Goal: Task Accomplishment & Management: Manage account settings

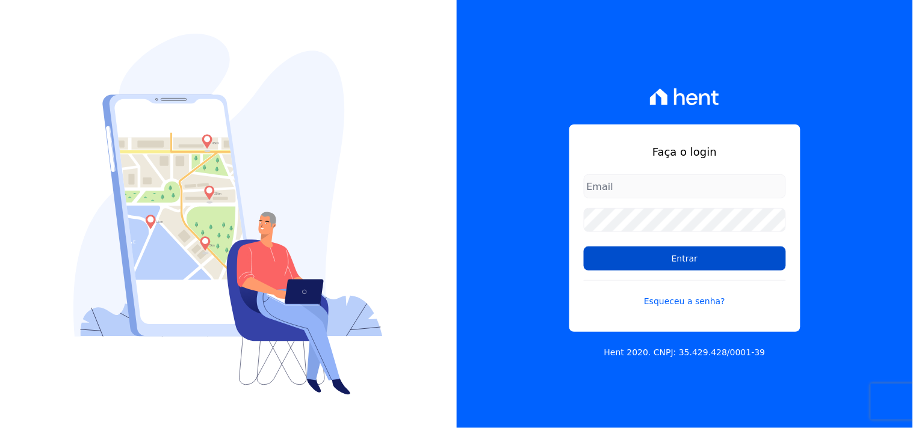
type input "mondeo@mondeoconstrutora.com.br"
click at [712, 263] on input "Entrar" at bounding box center [685, 259] width 202 height 24
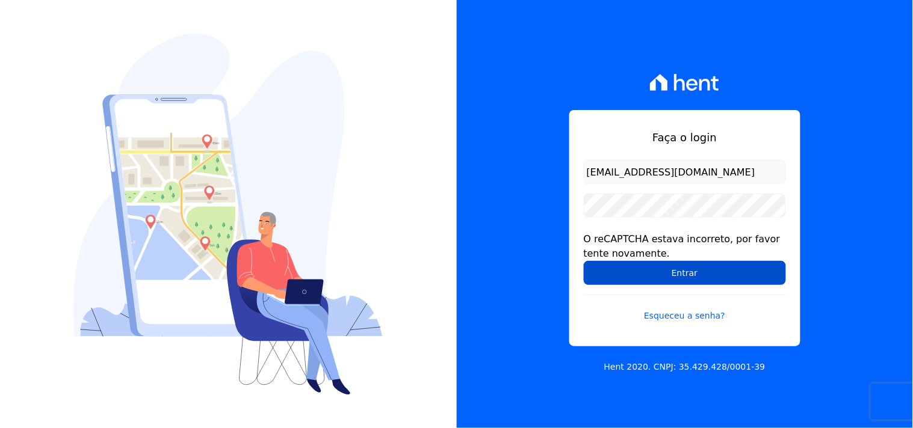
click at [625, 262] on input "Entrar" at bounding box center [685, 273] width 202 height 24
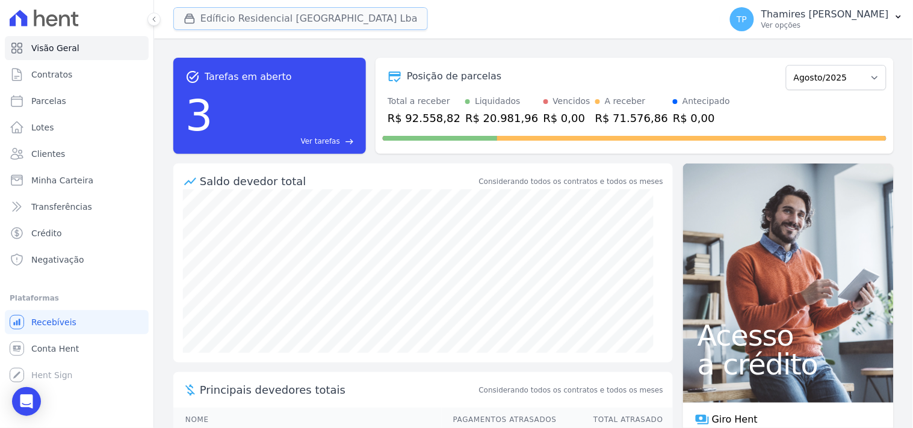
click at [318, 25] on button "Edíficio Residencial Grevílea Park Lba" at bounding box center [300, 18] width 255 height 23
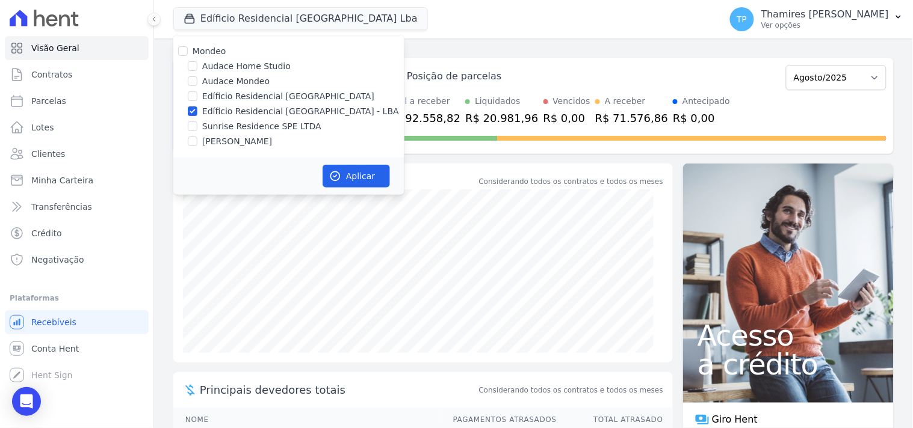
click at [237, 79] on label "Audace Mondeo" at bounding box center [235, 81] width 67 height 13
click at [197, 79] on input "Audace Mondeo" at bounding box center [193, 81] width 10 height 10
checkbox input "true"
drag, startPoint x: 241, startPoint y: 112, endPoint x: 250, endPoint y: 111, distance: 9.0
click at [241, 111] on label "Edíficio Residencial [GEOGRAPHIC_DATA] - LBA" at bounding box center [300, 111] width 197 height 13
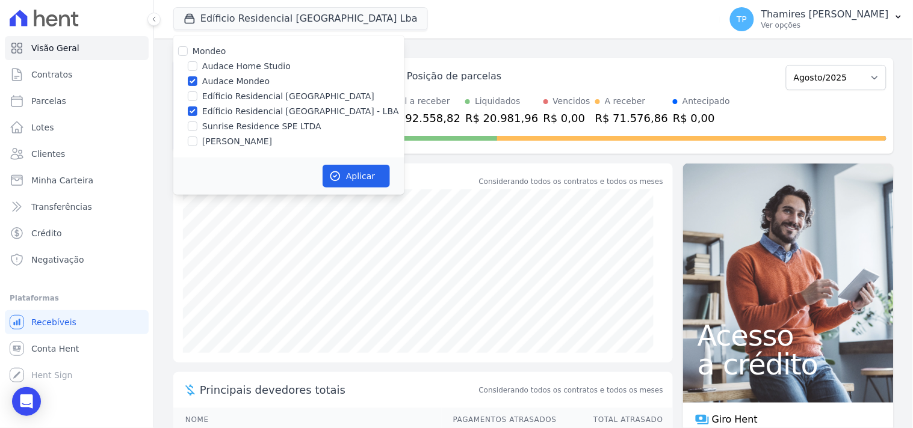
click at [197, 111] on input "Edíficio Residencial [GEOGRAPHIC_DATA] - LBA" at bounding box center [193, 112] width 10 height 10
checkbox input "false"
click at [365, 179] on button "Aplicar" at bounding box center [356, 176] width 67 height 23
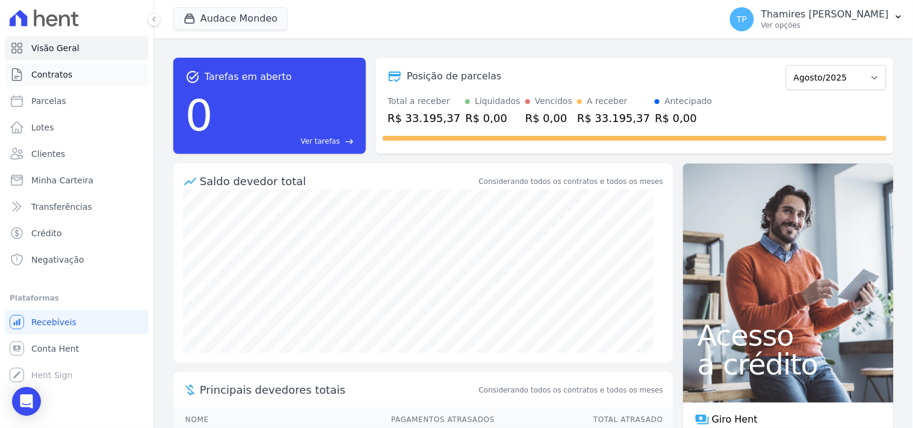
click at [37, 77] on span "Contratos" at bounding box center [51, 75] width 41 height 12
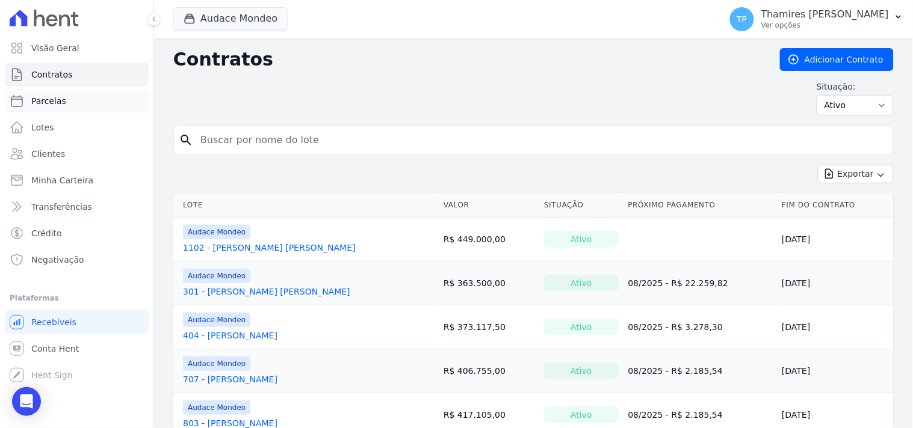
click at [54, 99] on span "Parcelas" at bounding box center [48, 101] width 35 height 12
select select
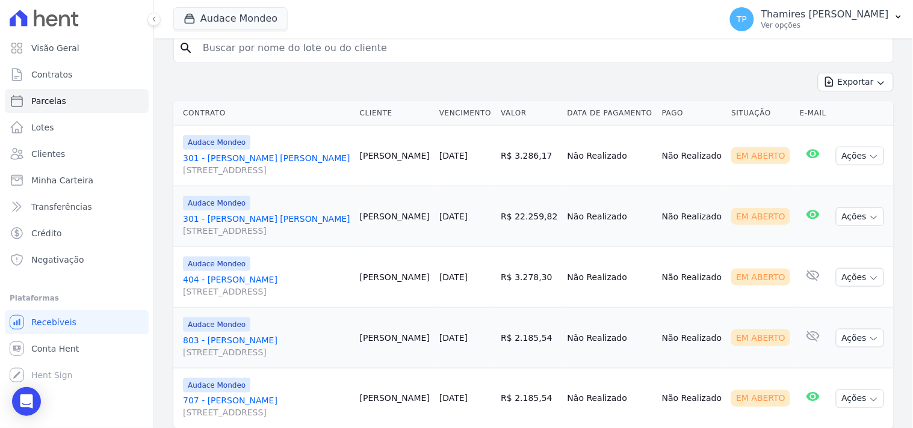
scroll to position [271, 0]
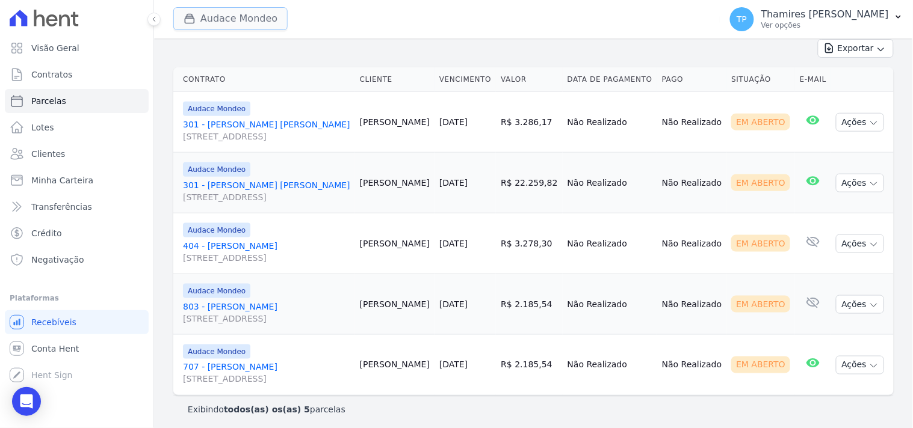
click at [197, 27] on button "Audace Mondeo" at bounding box center [230, 18] width 114 height 23
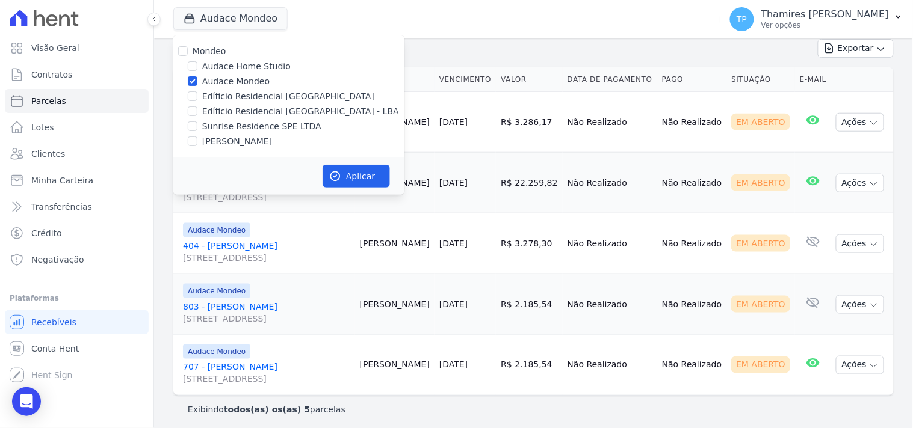
click at [219, 115] on label "Edíficio Residencial [GEOGRAPHIC_DATA] - LBA" at bounding box center [300, 111] width 197 height 13
click at [197, 115] on input "Edíficio Residencial [GEOGRAPHIC_DATA] - LBA" at bounding box center [193, 112] width 10 height 10
checkbox input "true"
click at [232, 77] on label "Audace Mondeo" at bounding box center [235, 81] width 67 height 13
click at [197, 77] on input "Audace Mondeo" at bounding box center [193, 81] width 10 height 10
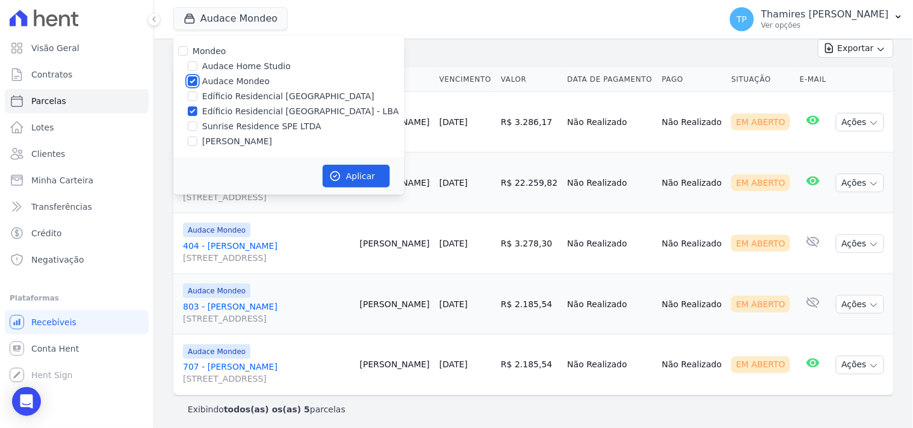
checkbox input "false"
click at [344, 190] on div "Aplicar" at bounding box center [288, 176] width 231 height 37
click at [342, 173] on button "Aplicar" at bounding box center [356, 176] width 67 height 23
select select
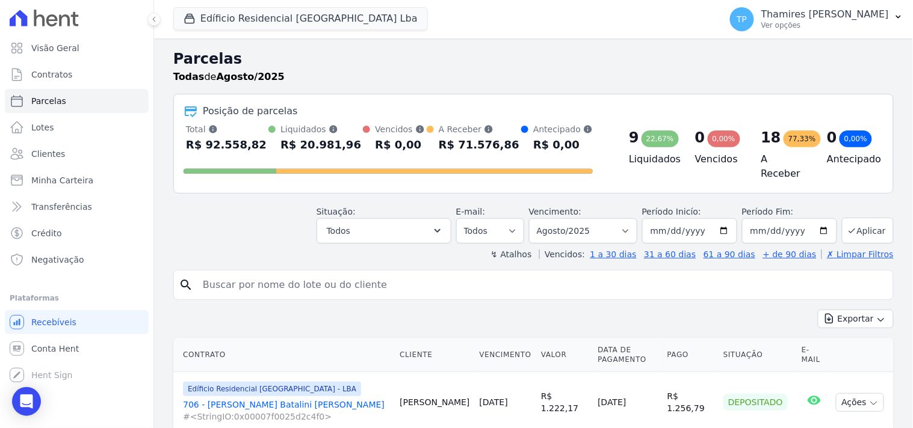
click at [536, 354] on th "Valor" at bounding box center [564, 355] width 57 height 34
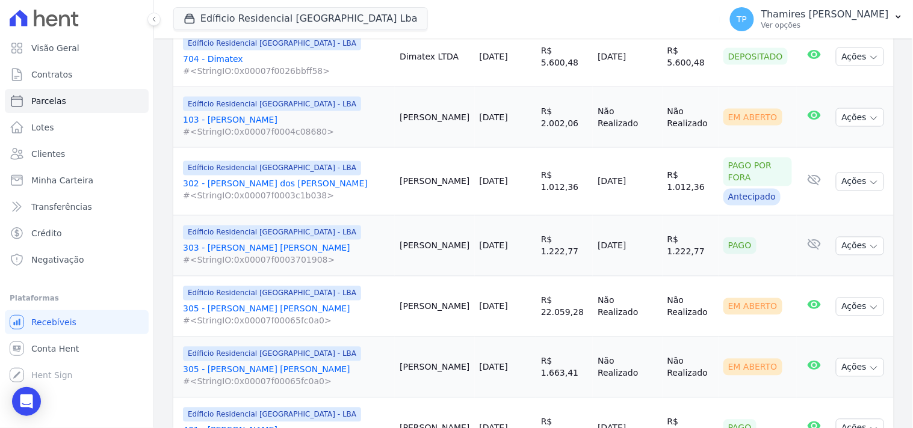
scroll to position [534, 0]
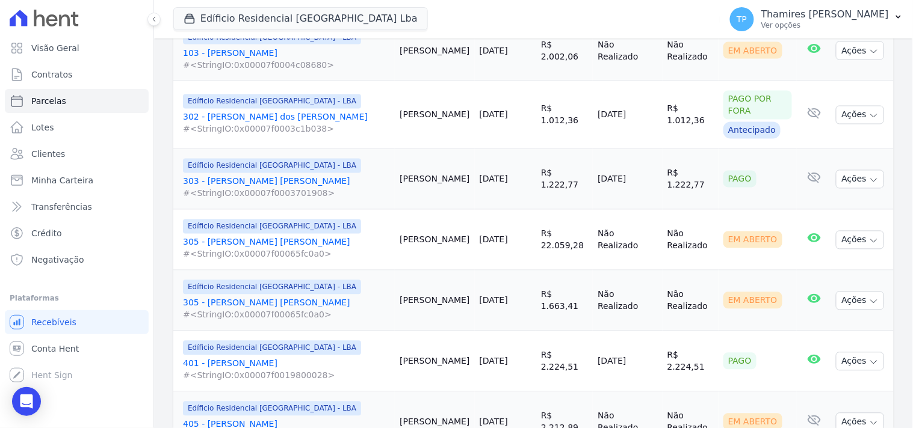
drag, startPoint x: 576, startPoint y: 183, endPoint x: 651, endPoint y: 177, distance: 75.5
click at [651, 177] on tr "Edíficio Residencial Grevílea Park - LBA 303 - Carlos Gomes de Oliveira #<Strin…" at bounding box center [533, 179] width 720 height 61
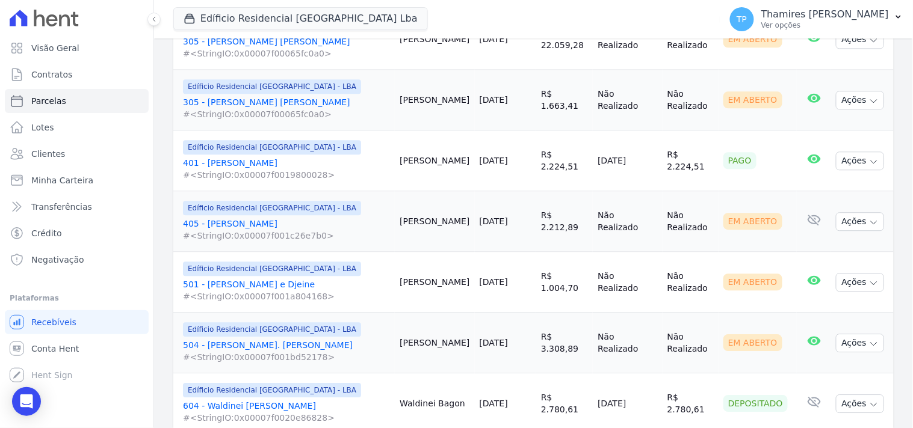
scroll to position [669, 0]
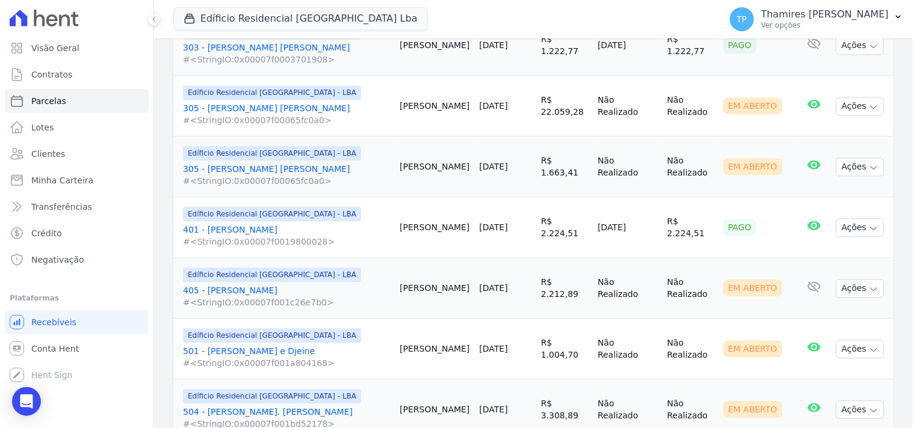
drag, startPoint x: 585, startPoint y: 230, endPoint x: 576, endPoint y: 188, distance: 43.1
click at [663, 229] on tr "Edíficio Residencial Grevílea Park - LBA 401 - Robson Louzada #<StringIO:0x0000…" at bounding box center [533, 227] width 720 height 61
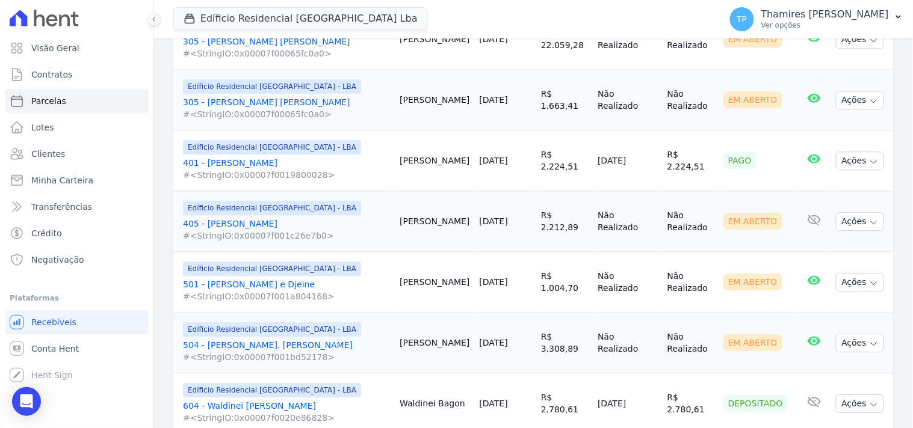
click at [622, 221] on td "Não Realizado" at bounding box center [627, 221] width 69 height 61
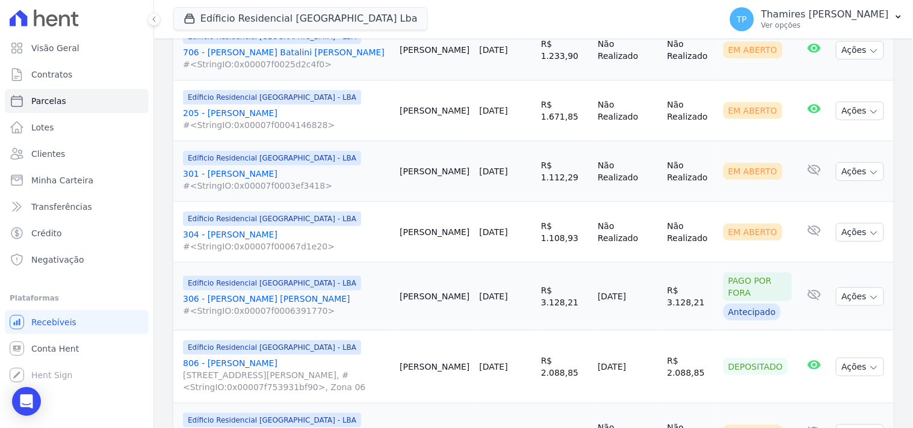
scroll to position [1539, 0]
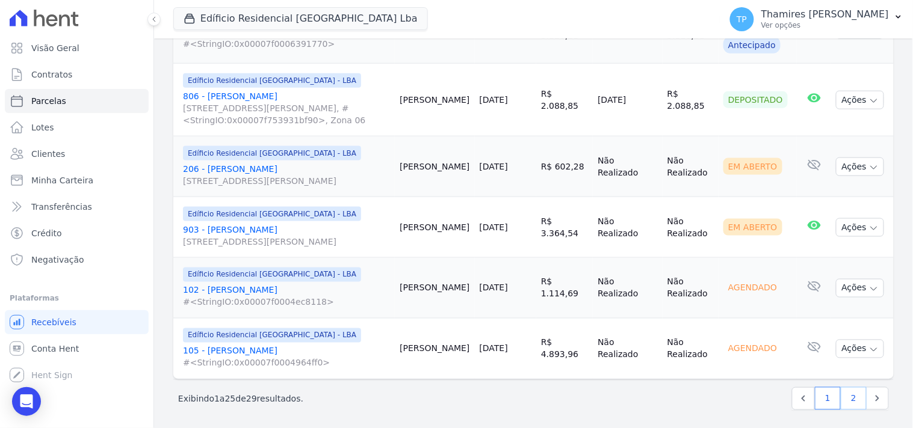
click at [841, 388] on link "2" at bounding box center [854, 399] width 26 height 23
select select
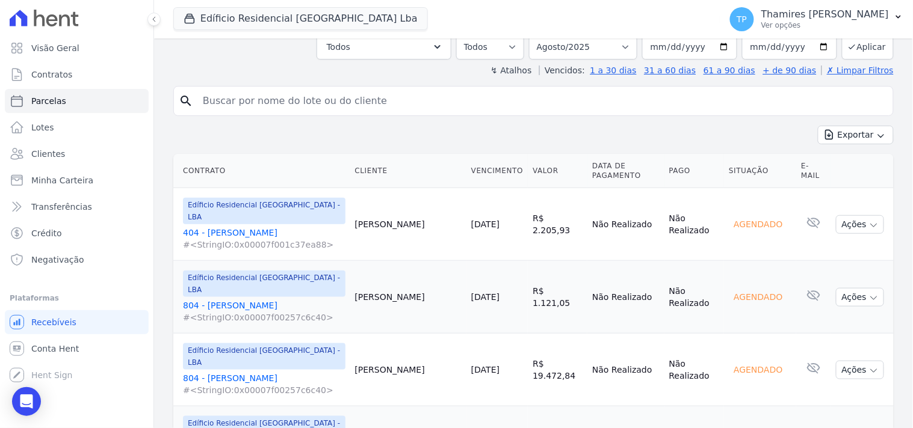
scroll to position [247, 0]
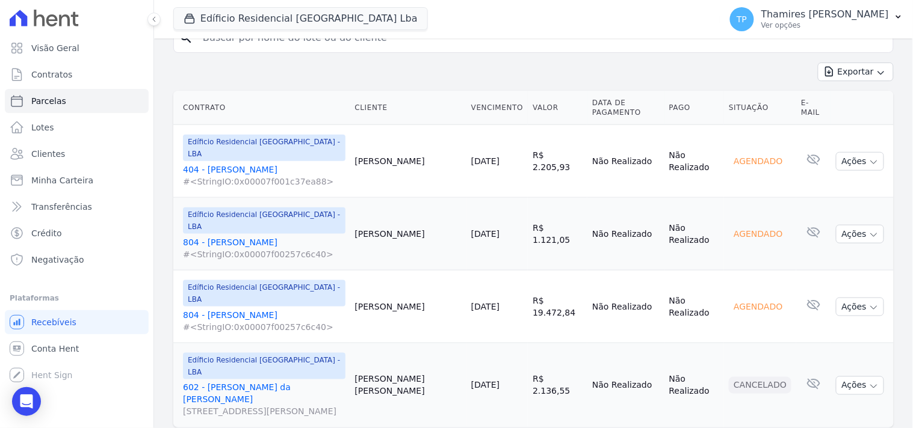
select select
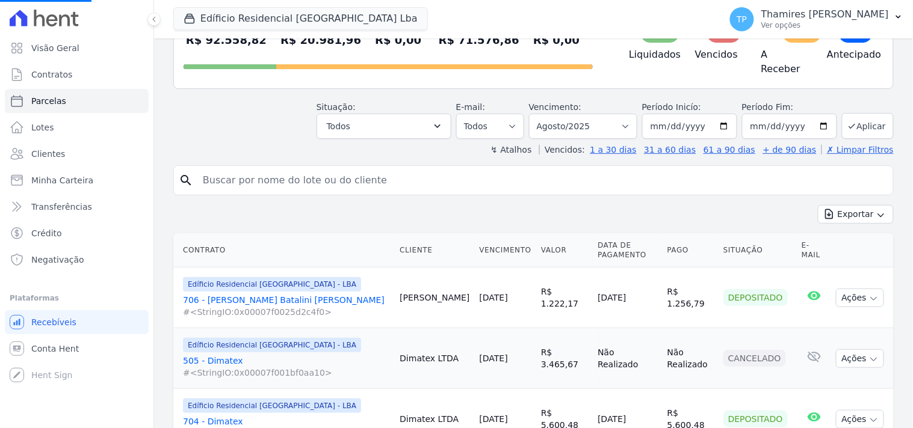
scroll to position [334, 0]
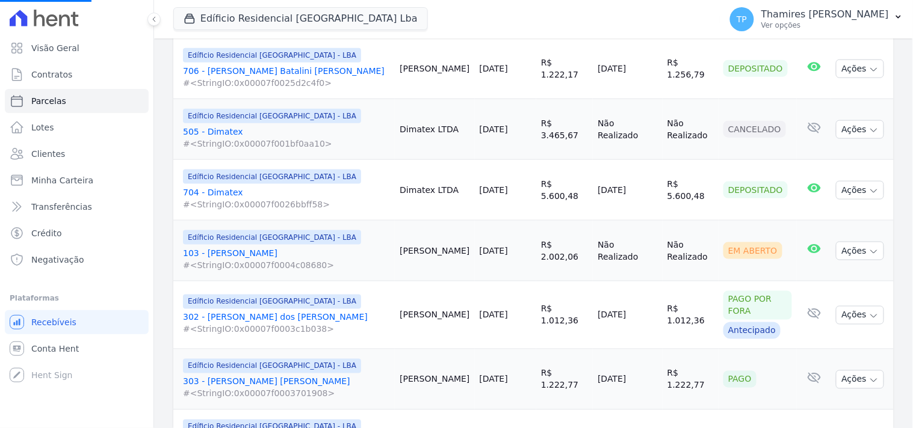
select select
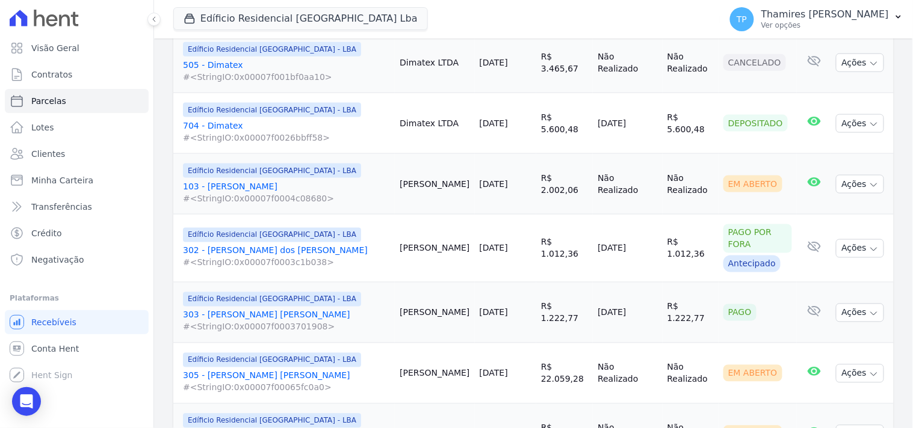
scroll to position [468, 0]
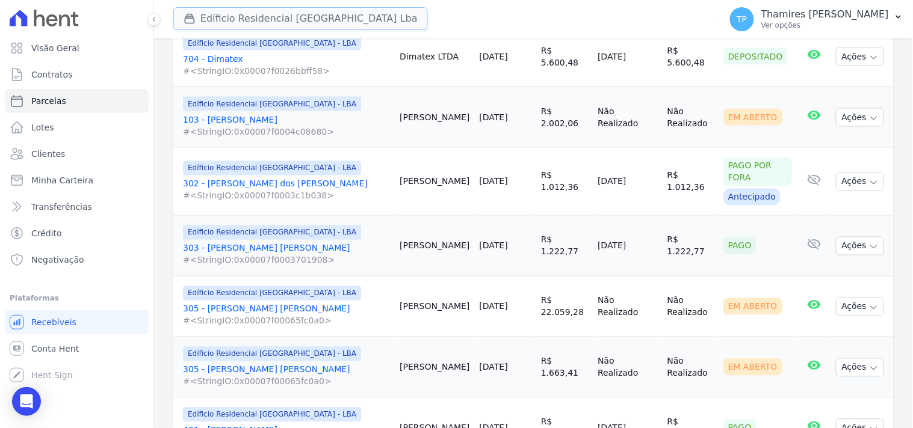
click at [311, 26] on button "Edíficio Residencial Grevílea Park Lba" at bounding box center [300, 18] width 255 height 23
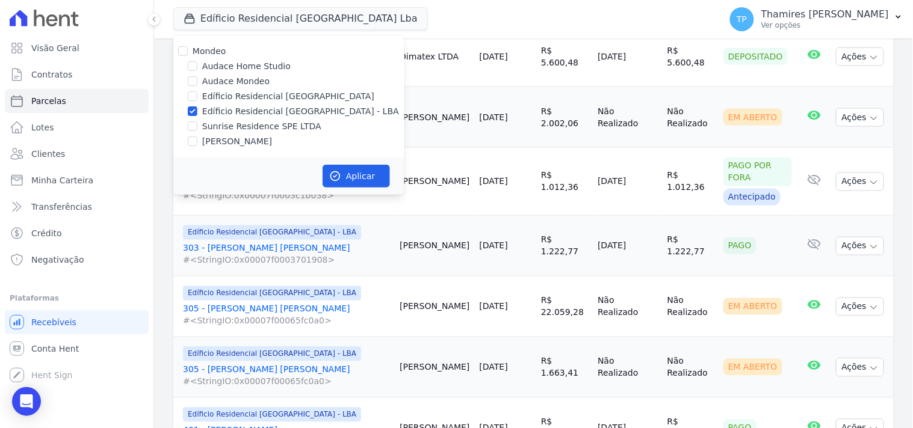
drag, startPoint x: 265, startPoint y: 137, endPoint x: 265, endPoint y: 122, distance: 15.7
click at [264, 137] on label "[PERSON_NAME]" at bounding box center [237, 141] width 70 height 13
click at [197, 137] on input "[PERSON_NAME]" at bounding box center [193, 142] width 10 height 10
checkbox input "true"
click at [267, 112] on label "Edíficio Residencial [GEOGRAPHIC_DATA] - LBA" at bounding box center [300, 111] width 197 height 13
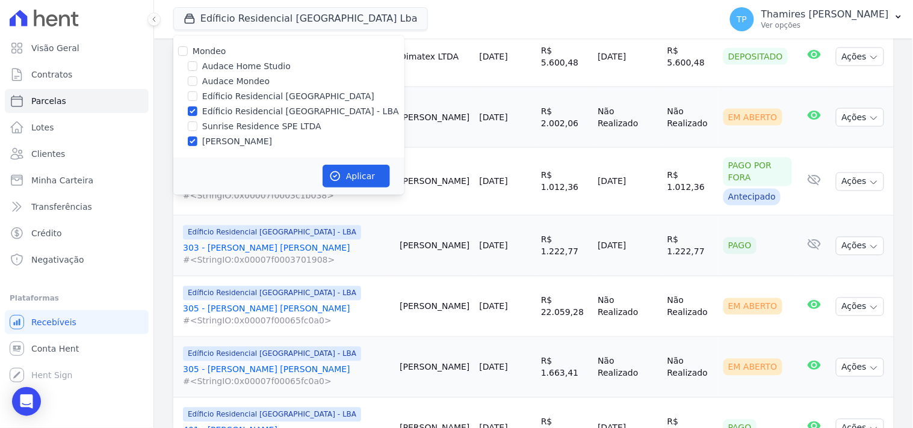
click at [197, 112] on input "Edíficio Residencial [GEOGRAPHIC_DATA] - LBA" at bounding box center [193, 112] width 10 height 10
checkbox input "false"
click at [358, 179] on button "Aplicar" at bounding box center [356, 176] width 67 height 23
select select
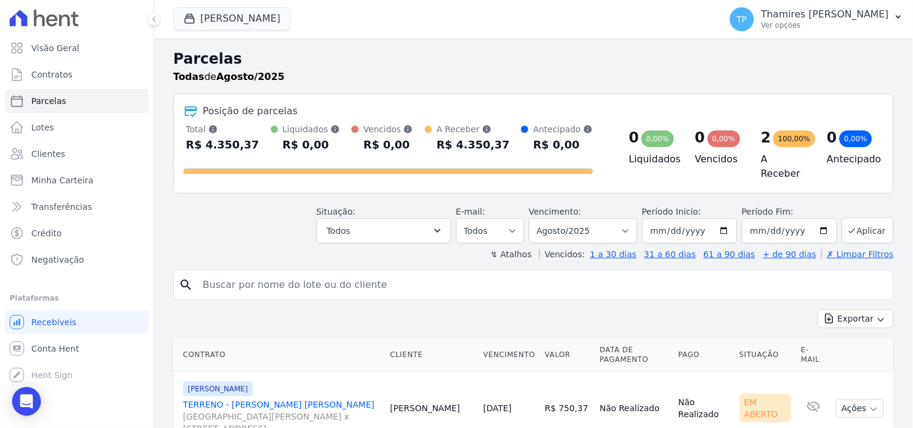
scroll to position [122, 0]
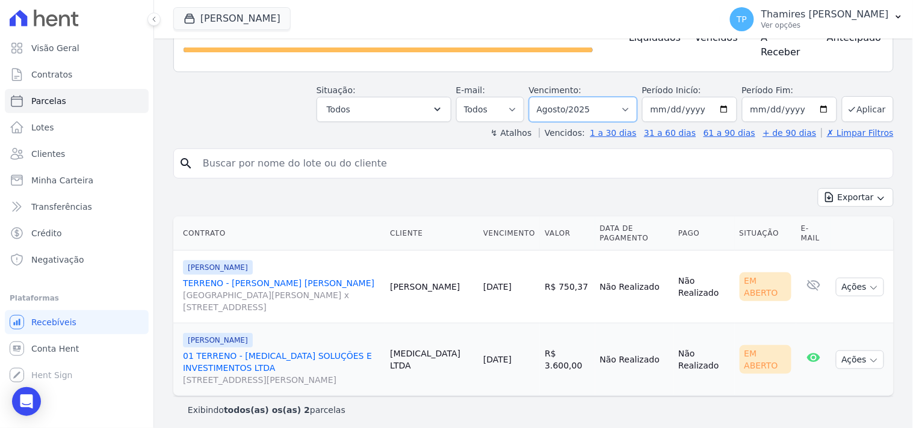
click at [581, 104] on select "Filtrar por período ──────── Todos os meses Agosto/2024 Setembro/2024 Outubro/2…" at bounding box center [583, 109] width 108 height 25
click at [537, 97] on select "Filtrar por período ──────── Todos os meses Agosto/2024 Setembro/2024 Outubro/2…" at bounding box center [583, 109] width 108 height 25
click at [593, 97] on select "Filtrar por período ──────── Todos os meses Agosto/2024 Setembro/2024 Outubro/2…" at bounding box center [583, 109] width 108 height 25
select select "all"
click at [537, 97] on select "Filtrar por período ──────── Todos os meses Agosto/2024 Setembro/2024 Outubro/2…" at bounding box center [583, 109] width 108 height 25
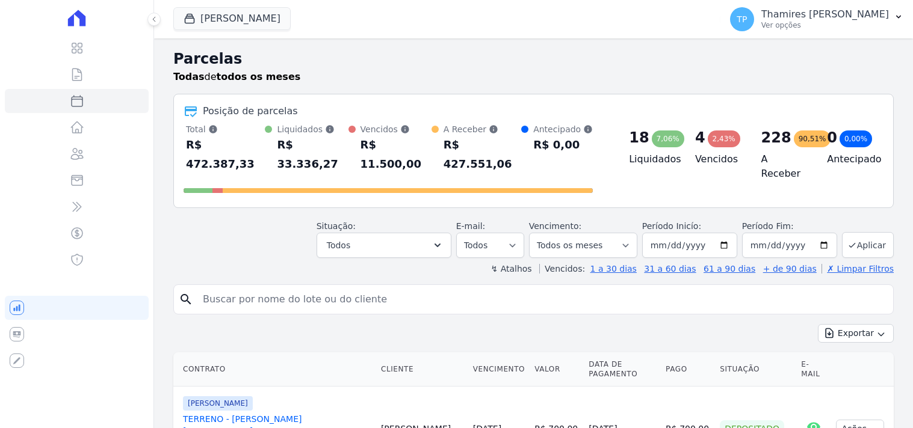
select select
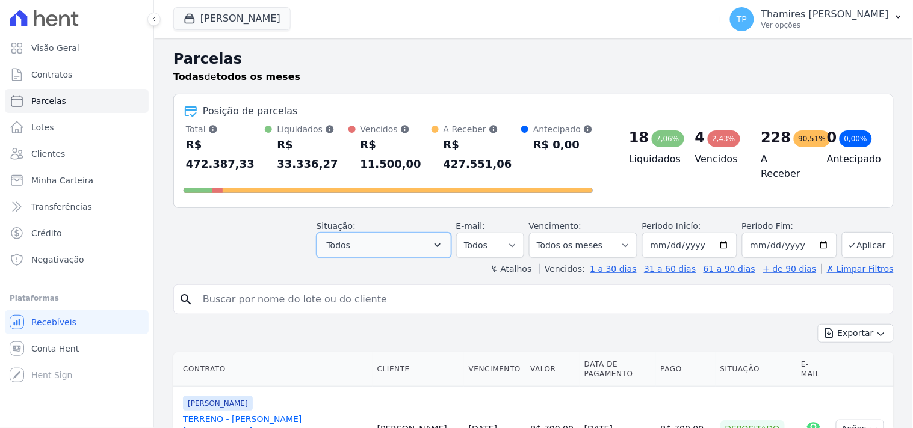
click at [386, 233] on button "Todos" at bounding box center [384, 245] width 135 height 25
click at [373, 241] on header "Parcelas Todas de todos os meses Posição de parcelas Total Soma das parcelas pa…" at bounding box center [533, 161] width 720 height 227
click at [386, 233] on button "Todos" at bounding box center [384, 245] width 135 height 25
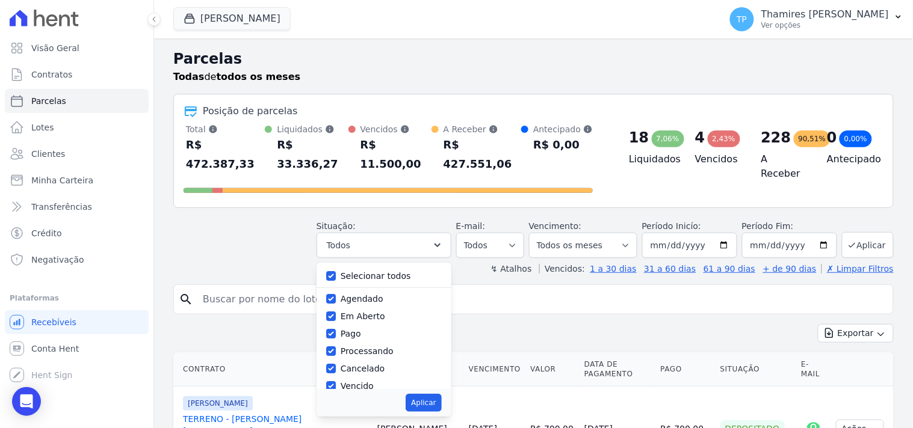
click at [380, 271] on label "Selecionar todos" at bounding box center [376, 276] width 70 height 10
click at [336, 271] on input "Selecionar todos" at bounding box center [331, 276] width 10 height 10
checkbox input "false"
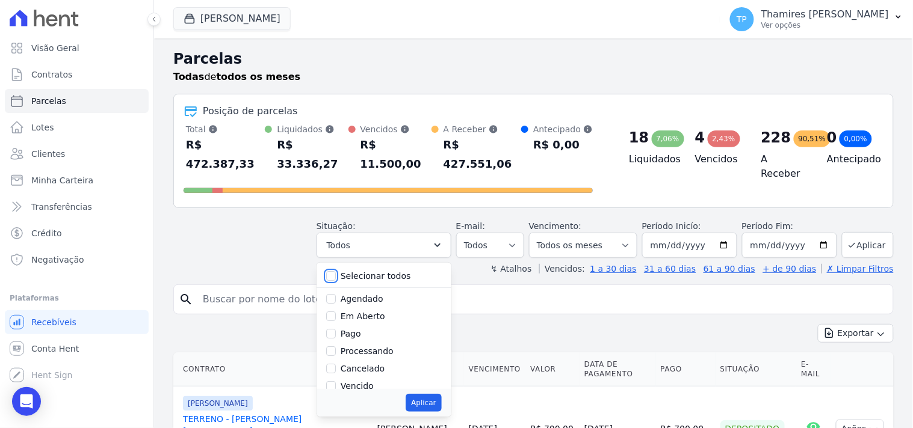
checkbox input "false"
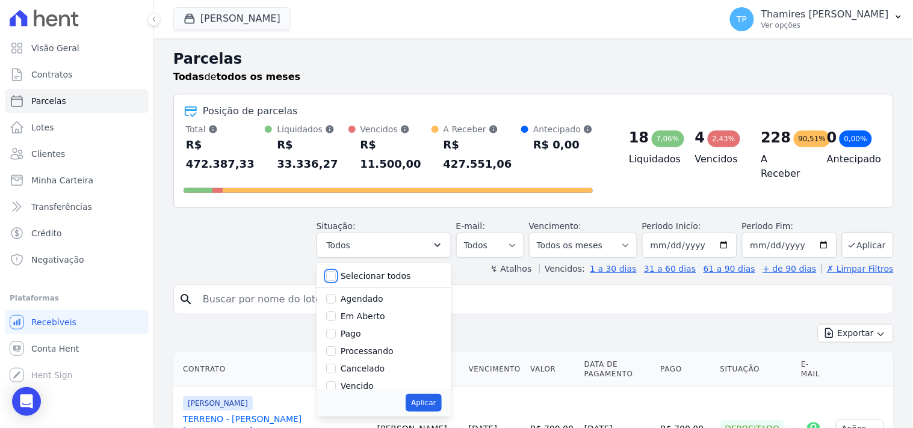
checkbox input "false"
click at [371, 315] on label "Vencido" at bounding box center [357, 320] width 33 height 10
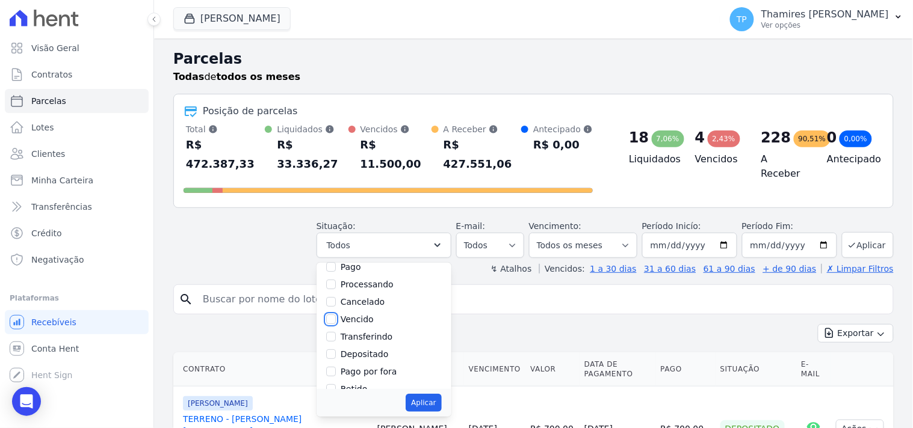
click at [336, 315] on input "Vencido" at bounding box center [331, 320] width 10 height 10
checkbox input "true"
click at [441, 394] on button "Aplicar" at bounding box center [424, 403] width 36 height 18
select select "overdue"
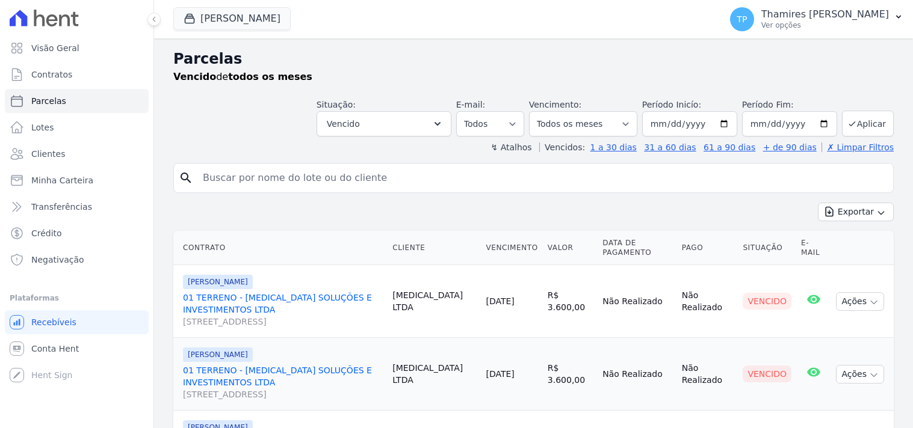
select select
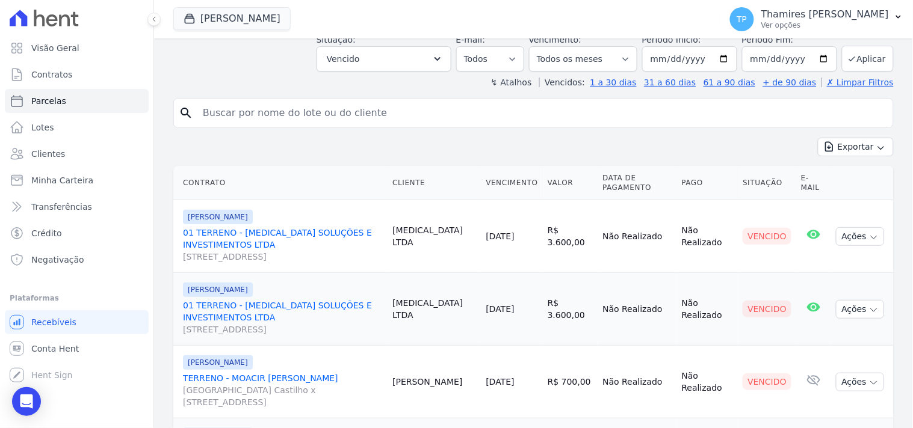
scroll to position [165, 0]
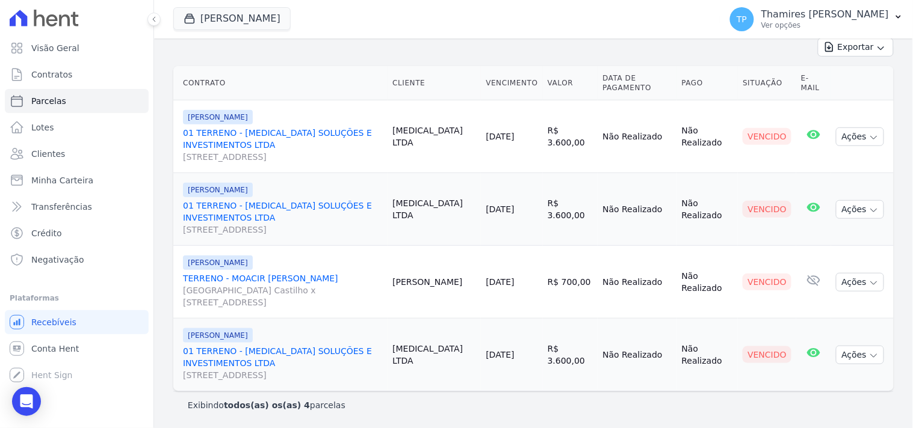
drag, startPoint x: 490, startPoint y: 285, endPoint x: 539, endPoint y: 291, distance: 49.2
click at [539, 291] on td "[DATE]" at bounding box center [511, 282] width 61 height 73
click at [306, 279] on link "TERRENO - MOACIR [PERSON_NAME] [GEOGRAPHIC_DATA] Castilho x [STREET_ADDRESS]" at bounding box center [283, 291] width 200 height 36
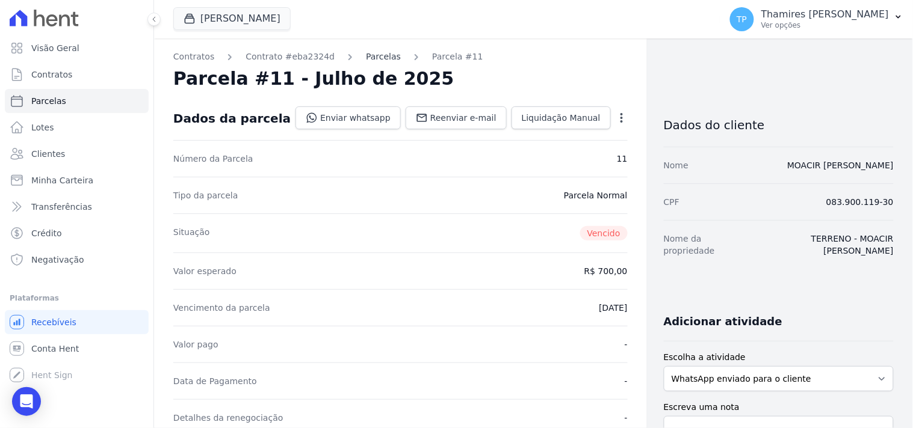
click at [373, 55] on link "Parcelas" at bounding box center [383, 57] width 35 height 13
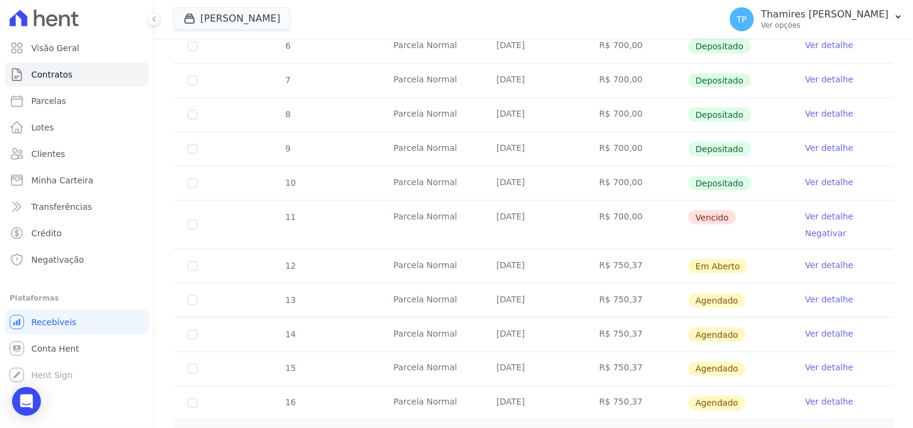
scroll to position [334, 0]
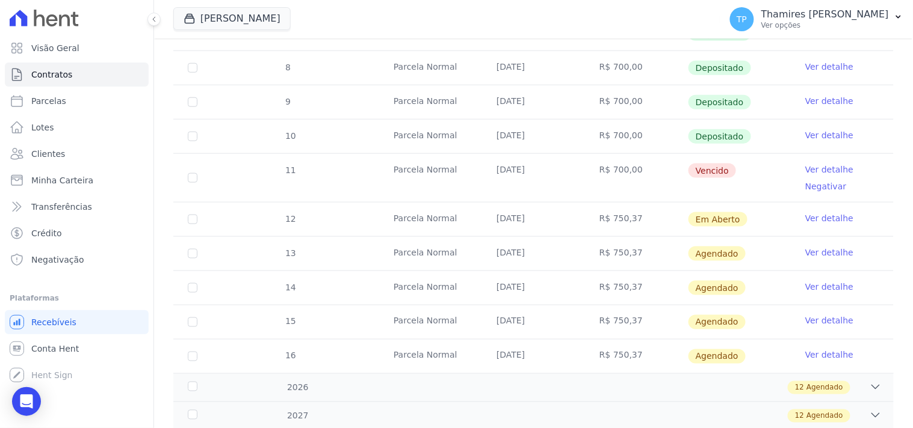
click at [815, 185] on link "Negativar" at bounding box center [826, 187] width 42 height 10
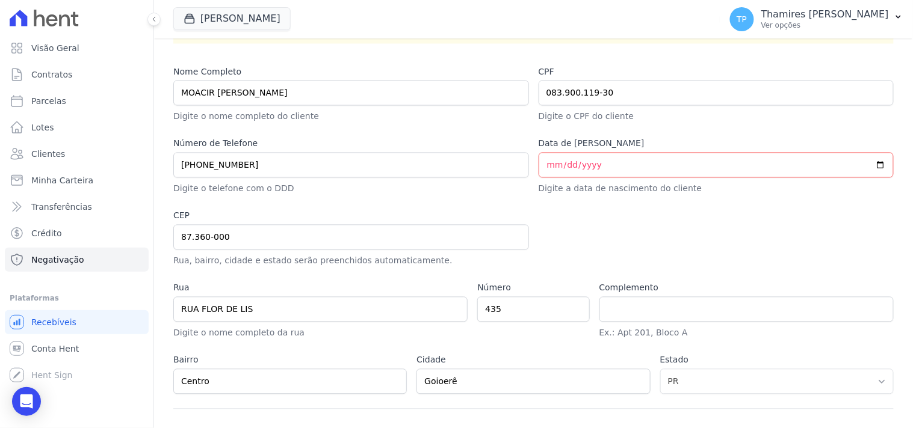
scroll to position [595, 0]
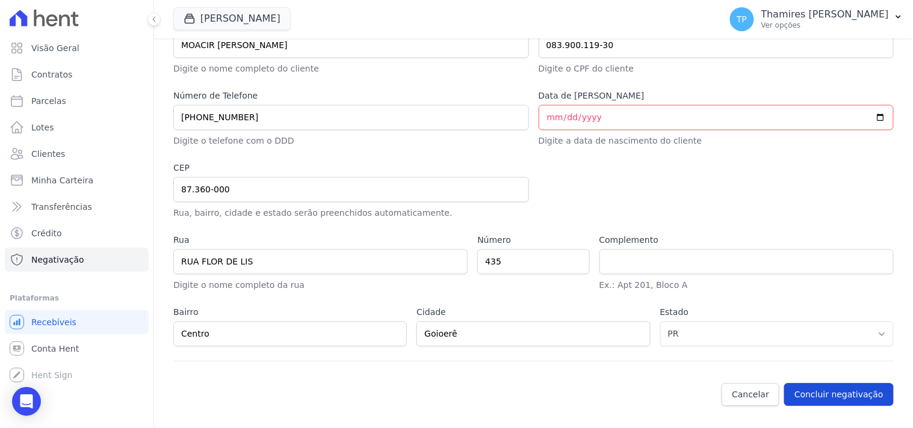
click at [849, 389] on button "Concluir negativação" at bounding box center [839, 395] width 110 height 23
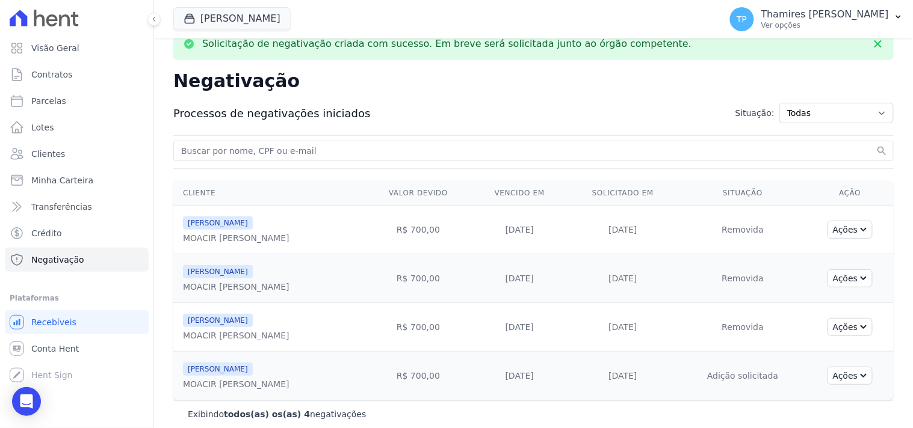
scroll to position [30, 0]
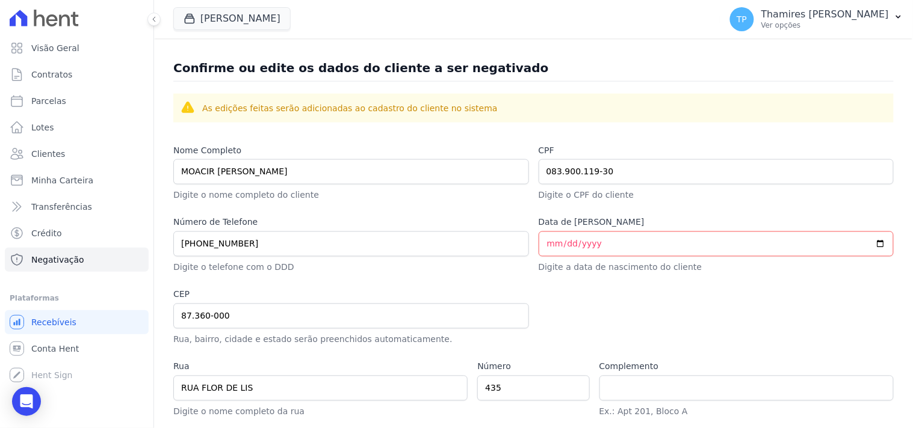
scroll to position [595, 0]
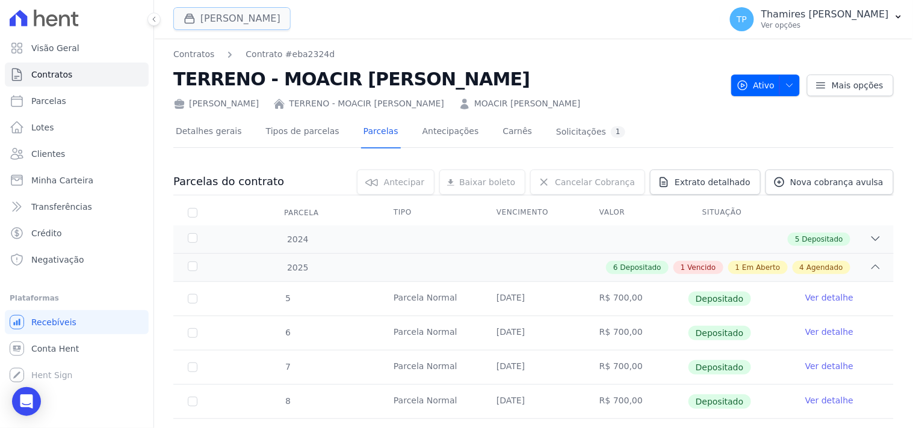
click at [274, 14] on button "Terreno De Goioerê" at bounding box center [231, 18] width 117 height 23
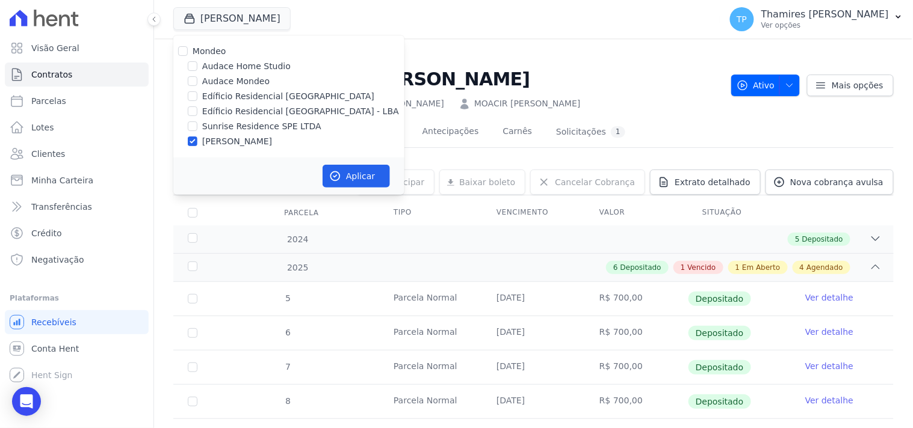
click at [247, 124] on label "Sunrise Residence SPE LTDA" at bounding box center [261, 126] width 119 height 13
click at [197, 124] on input "Sunrise Residence SPE LTDA" at bounding box center [193, 127] width 10 height 10
checkbox input "true"
click at [252, 141] on label "[PERSON_NAME]" at bounding box center [237, 141] width 70 height 13
click at [197, 141] on input "[PERSON_NAME]" at bounding box center [193, 142] width 10 height 10
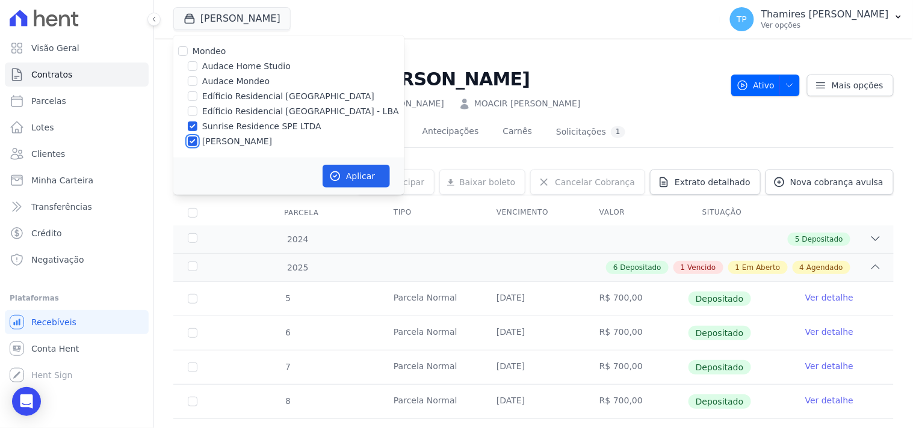
checkbox input "false"
click at [357, 181] on button "Aplicar" at bounding box center [356, 176] width 67 height 23
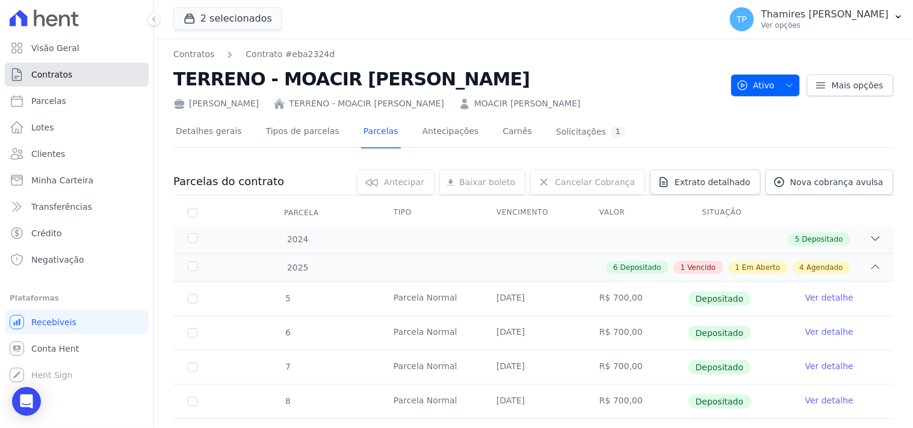
click at [94, 68] on link "Contratos" at bounding box center [77, 75] width 144 height 24
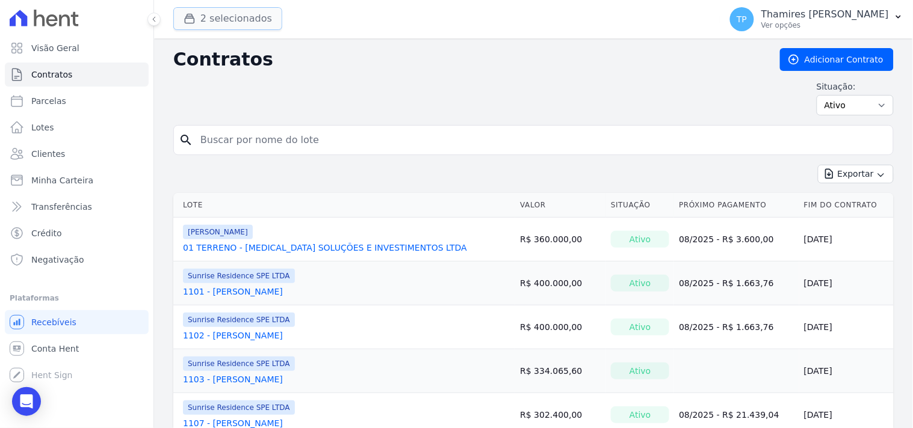
click at [232, 26] on button "2 selecionados" at bounding box center [227, 18] width 109 height 23
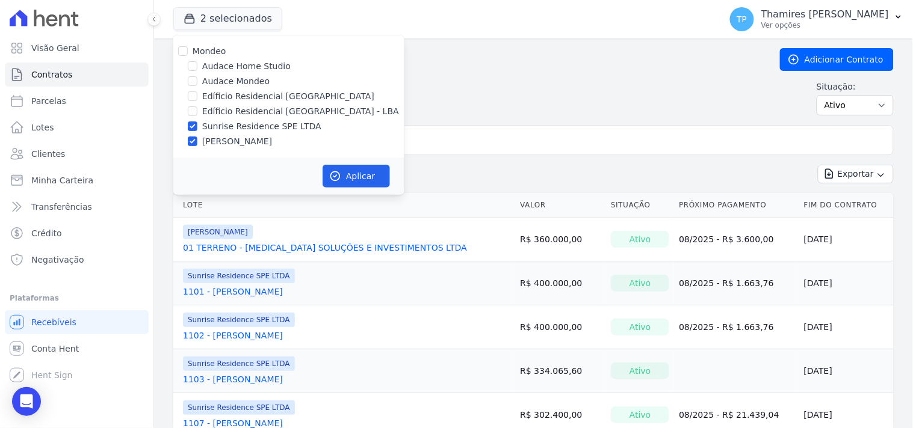
click at [233, 140] on label "[PERSON_NAME]" at bounding box center [237, 141] width 70 height 13
click at [197, 140] on input "[PERSON_NAME]" at bounding box center [193, 142] width 10 height 10
checkbox input "false"
click at [372, 167] on button "Aplicar" at bounding box center [356, 176] width 67 height 23
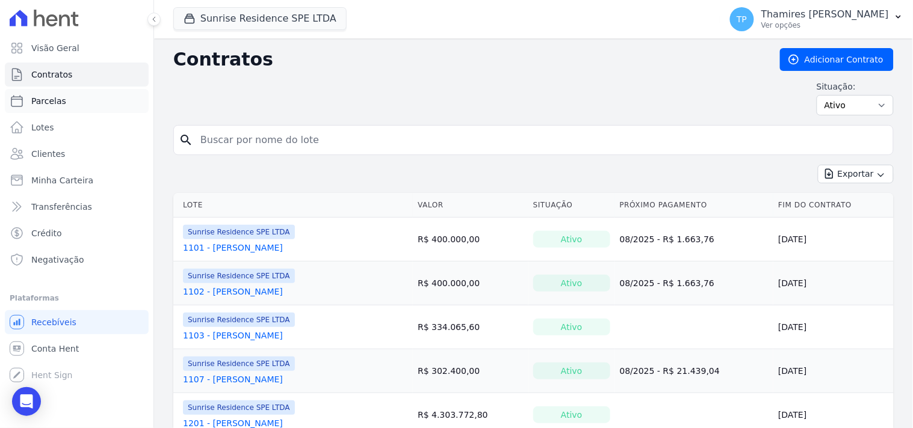
click at [66, 96] on link "Parcelas" at bounding box center [77, 101] width 144 height 24
select select
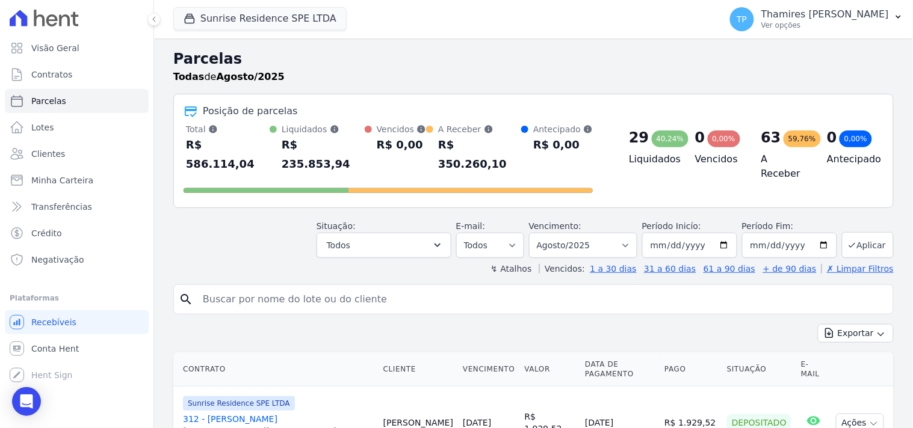
scroll to position [67, 0]
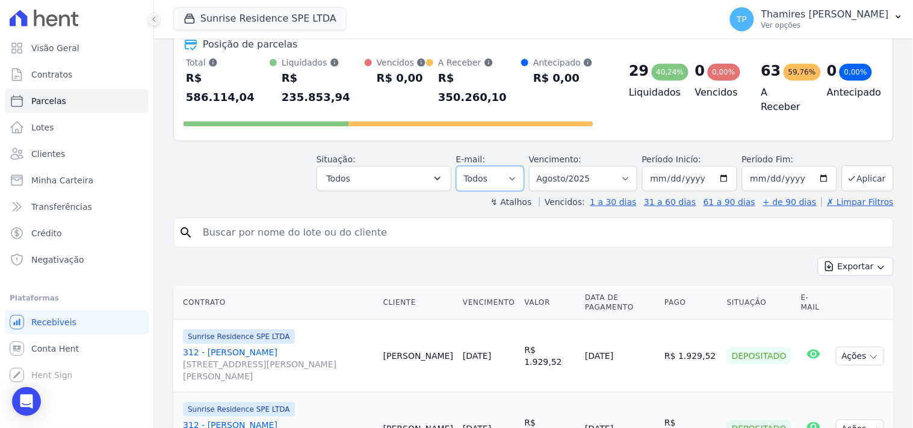
click at [466, 166] on select "Todos Lido Não-lido" at bounding box center [490, 178] width 68 height 25
click at [468, 166] on select "Todos Lido Não-lido" at bounding box center [490, 178] width 68 height 25
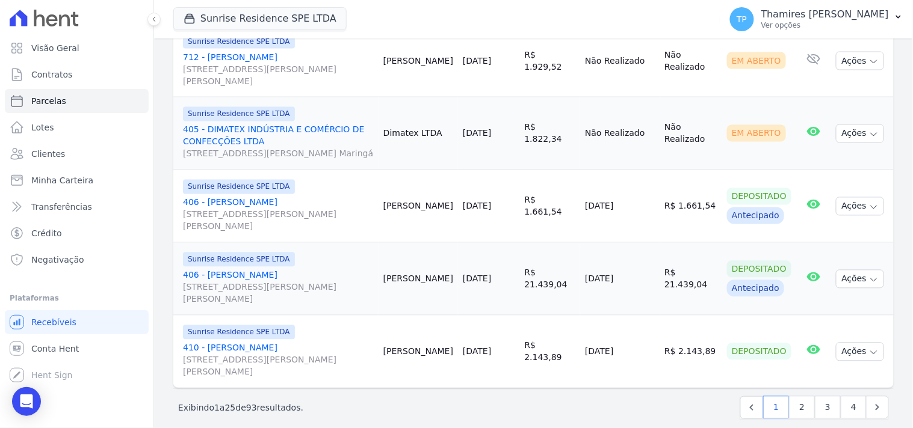
scroll to position [1705, 0]
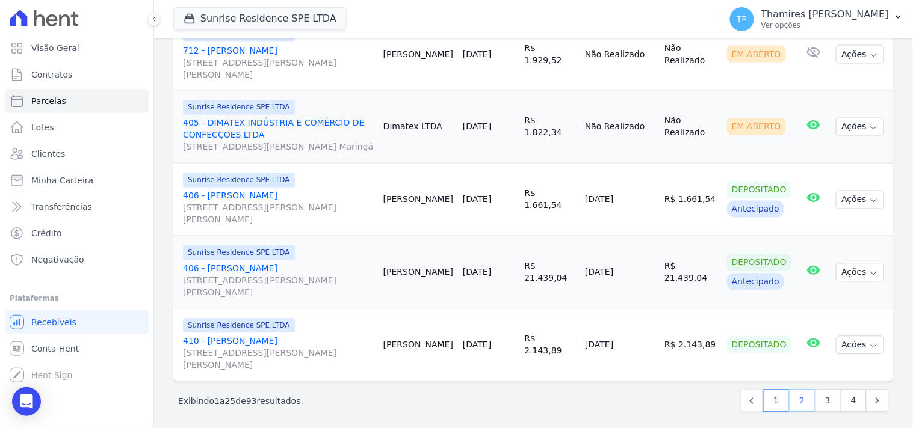
click at [800, 400] on link "2" at bounding box center [802, 401] width 26 height 23
select select
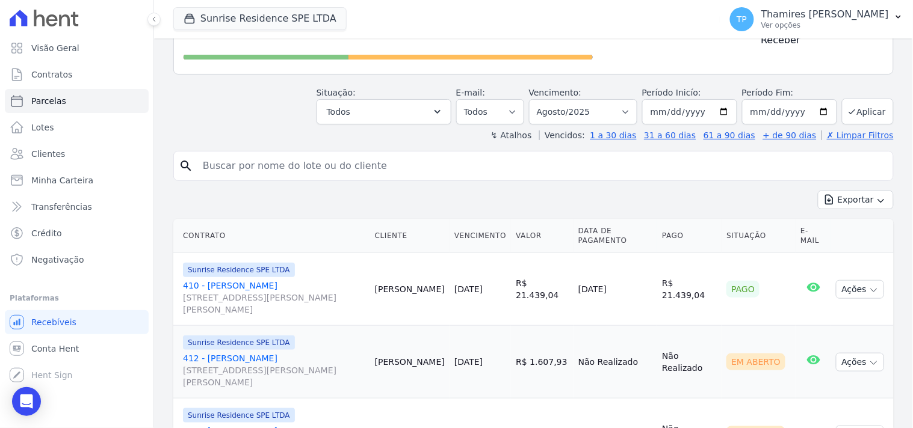
scroll to position [200, 0]
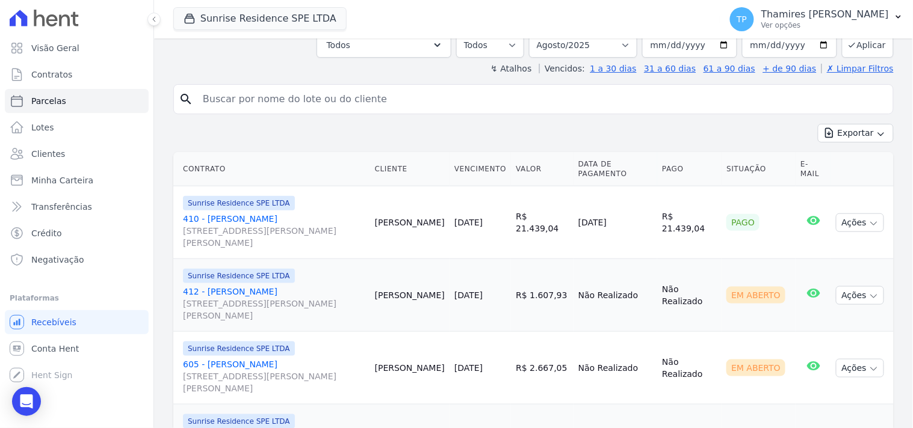
drag, startPoint x: 579, startPoint y: 203, endPoint x: 617, endPoint y: 164, distance: 54.5
click at [675, 211] on tr "Sunrise Residence SPE LTDA 410 - Edmar Mendonça Bezerra Rua Anacleto Luiz de Ol…" at bounding box center [533, 223] width 720 height 73
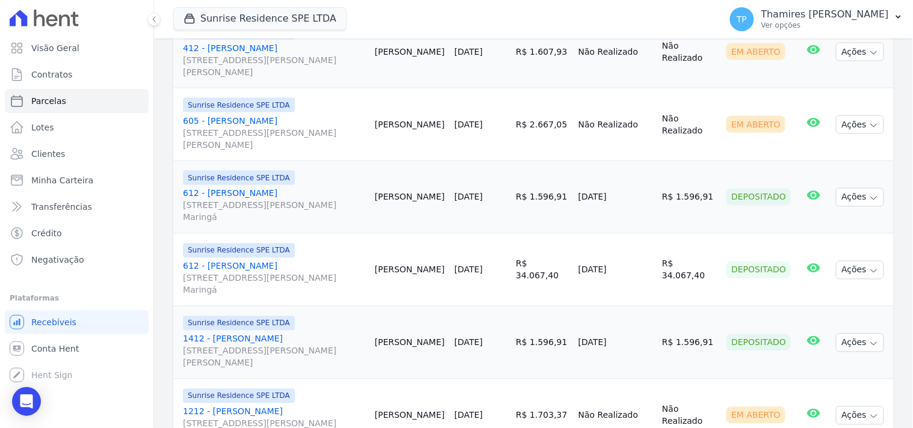
scroll to position [468, 0]
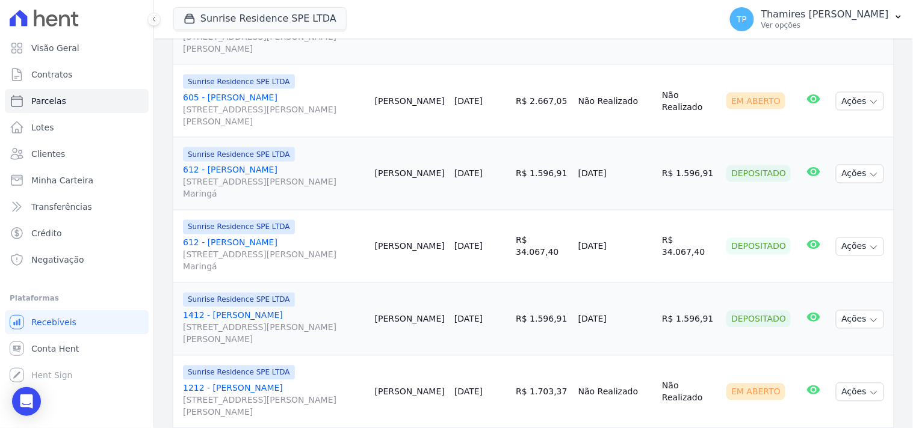
drag, startPoint x: 573, startPoint y: 162, endPoint x: 557, endPoint y: 51, distance: 112.4
click at [656, 161] on tr "Sunrise Residence SPE LTDA 612 - Jefferson André Siqueira Rua Anacleto Luiz de …" at bounding box center [533, 174] width 720 height 73
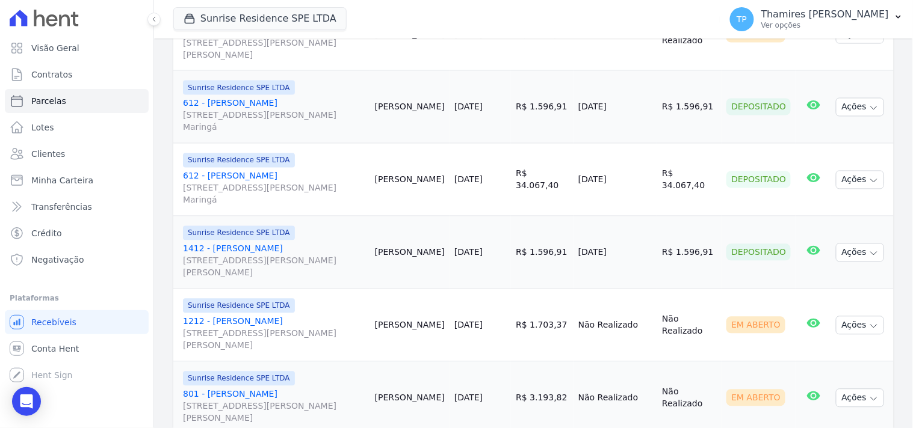
scroll to position [602, 0]
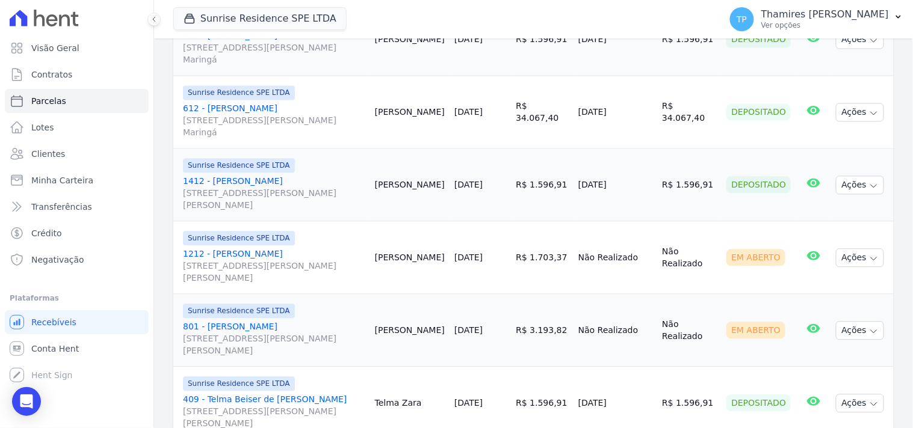
drag, startPoint x: 584, startPoint y: 169, endPoint x: 645, endPoint y: 172, distance: 60.9
click at [645, 172] on td "[DATE]" at bounding box center [615, 185] width 84 height 73
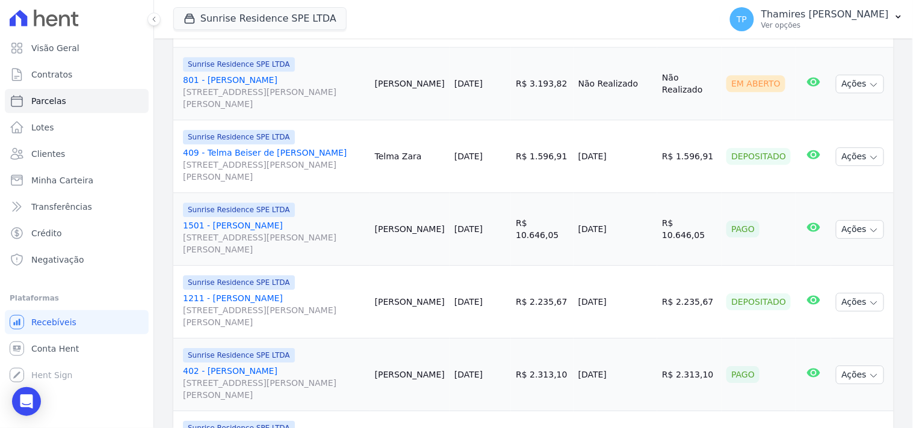
scroll to position [869, 0]
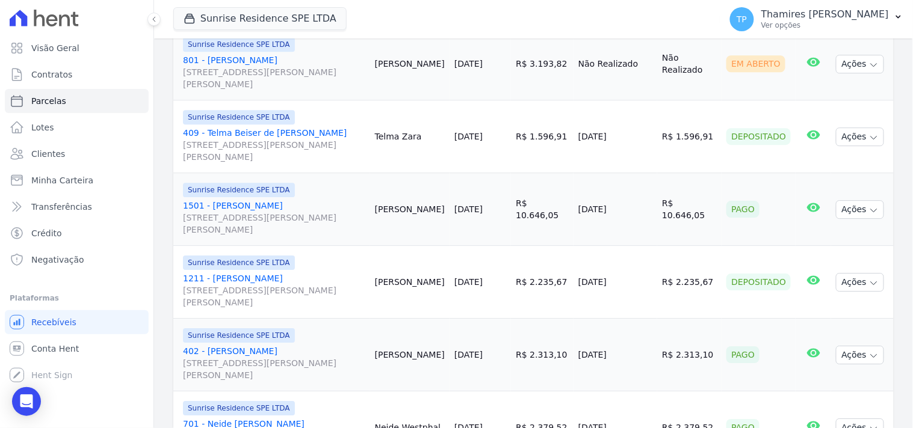
drag, startPoint x: 581, startPoint y: 191, endPoint x: 623, endPoint y: 191, distance: 42.1
click at [623, 191] on td "[DATE]" at bounding box center [615, 209] width 84 height 73
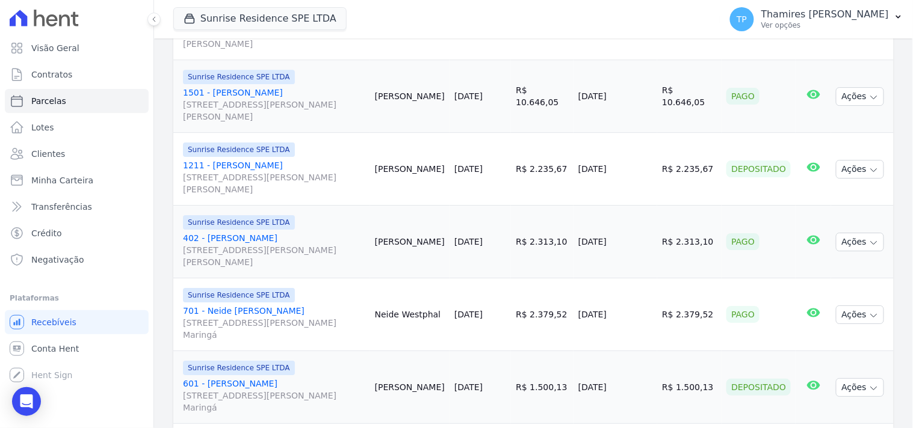
scroll to position [1003, 0]
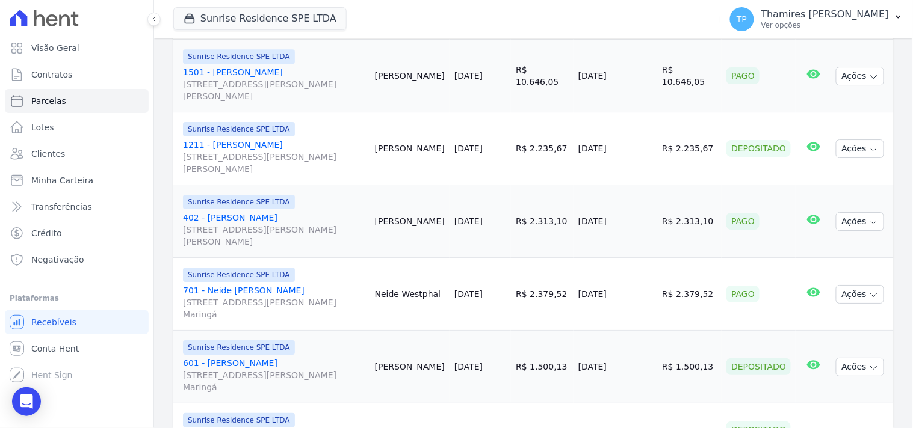
drag, startPoint x: 581, startPoint y: 208, endPoint x: 658, endPoint y: 208, distance: 77.0
click at [657, 208] on td "[DATE]" at bounding box center [615, 221] width 84 height 73
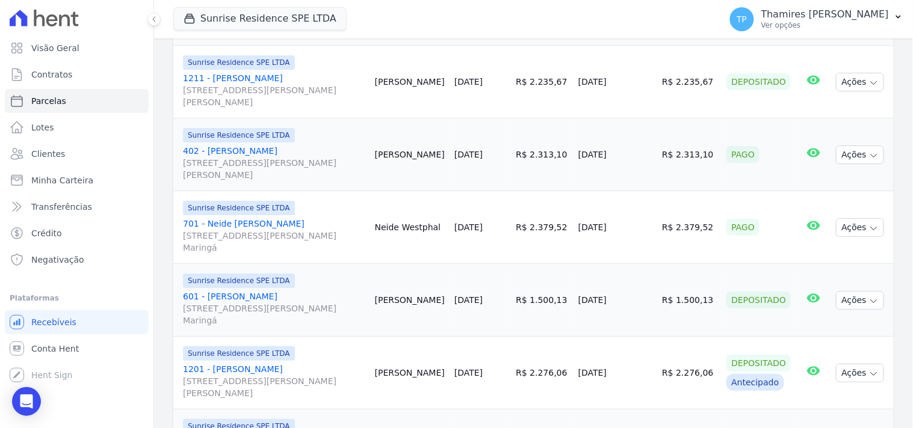
scroll to position [1136, 0]
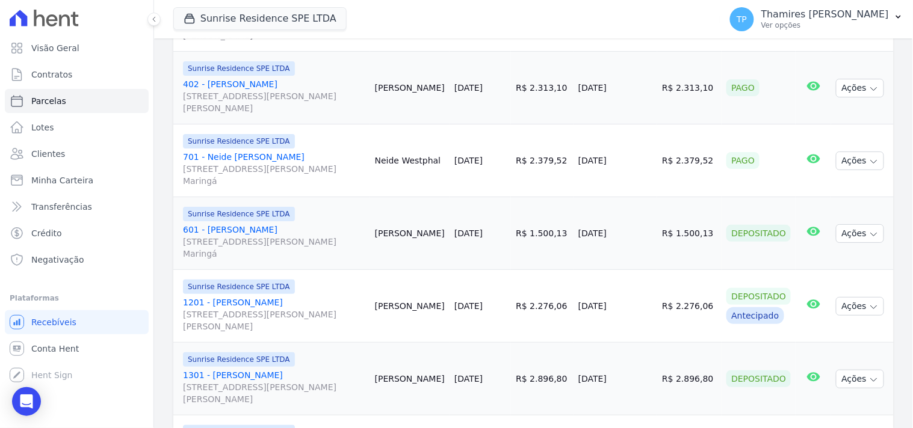
drag, startPoint x: 582, startPoint y: 147, endPoint x: 634, endPoint y: 136, distance: 52.9
click at [634, 136] on td "[DATE]" at bounding box center [615, 161] width 84 height 73
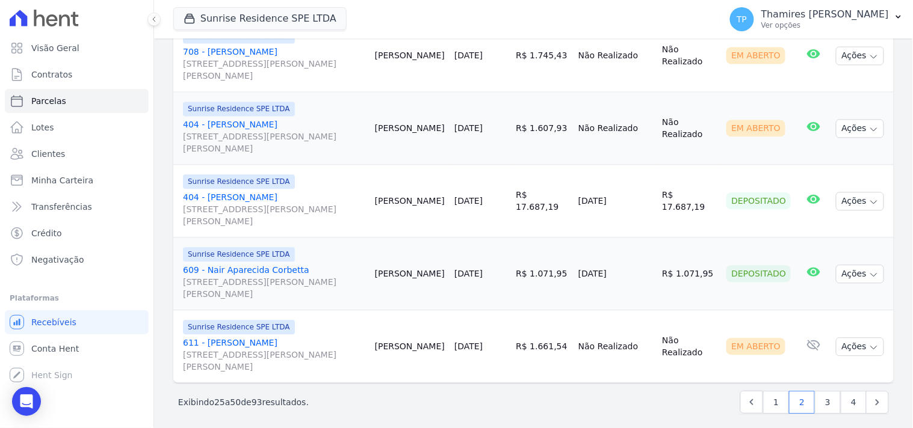
scroll to position [1813, 0]
drag, startPoint x: 592, startPoint y: 205, endPoint x: 646, endPoint y: 203, distance: 54.2
click at [646, 203] on tr "Sunrise Residence SPE LTDA 404 - Eduardo Melo dos Santos Rua Anacleto Luiz de O…" at bounding box center [533, 200] width 720 height 73
click at [825, 402] on link "3" at bounding box center [828, 401] width 26 height 23
select select
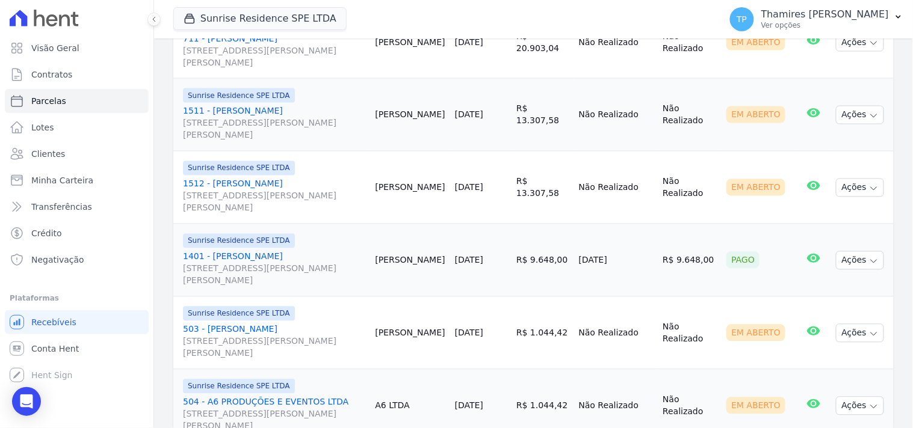
scroll to position [534, 0]
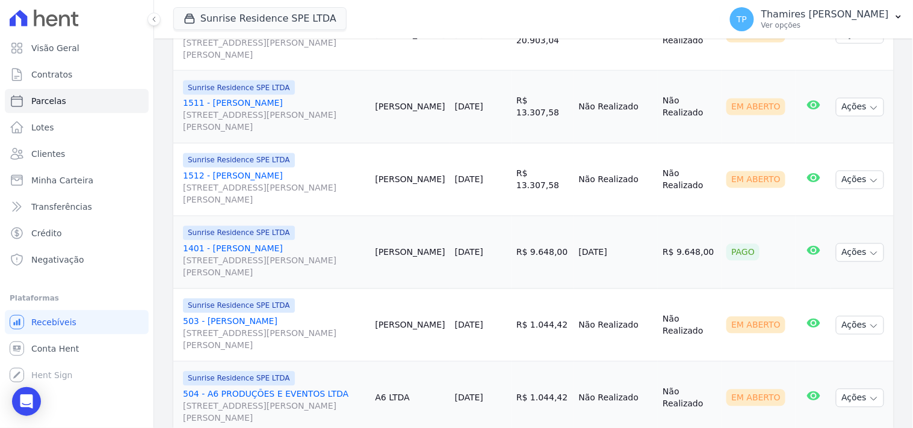
drag, startPoint x: 578, startPoint y: 242, endPoint x: 651, endPoint y: 239, distance: 72.3
click at [651, 239] on tr "Sunrise Residence SPE LTDA 1401 - LARISSA DE MELO DINIZ PEREIRA Rua Anacleto Lu…" at bounding box center [533, 253] width 720 height 73
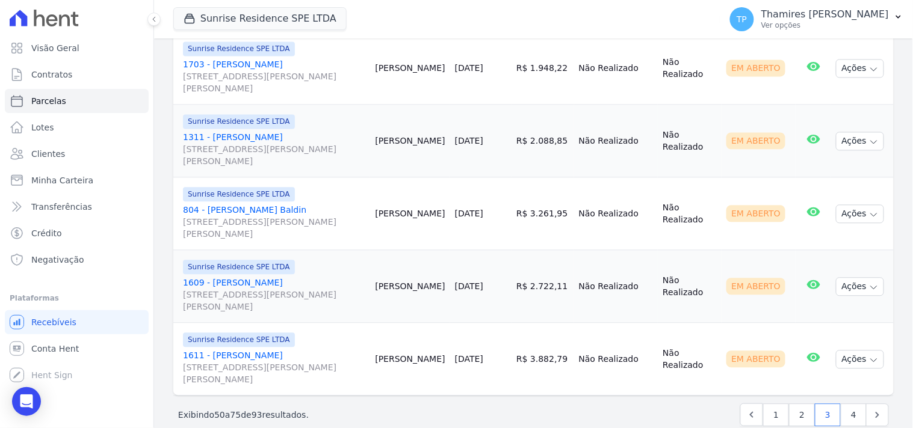
scroll to position [1813, 0]
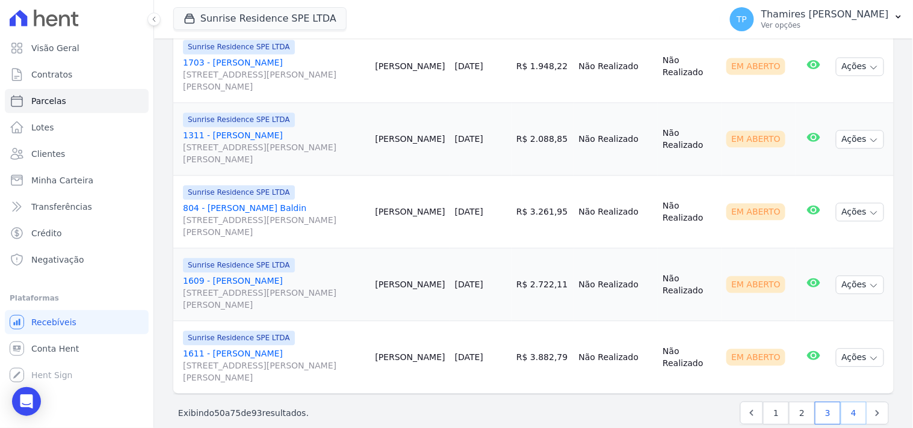
click at [841, 402] on link "4" at bounding box center [854, 413] width 26 height 23
select select
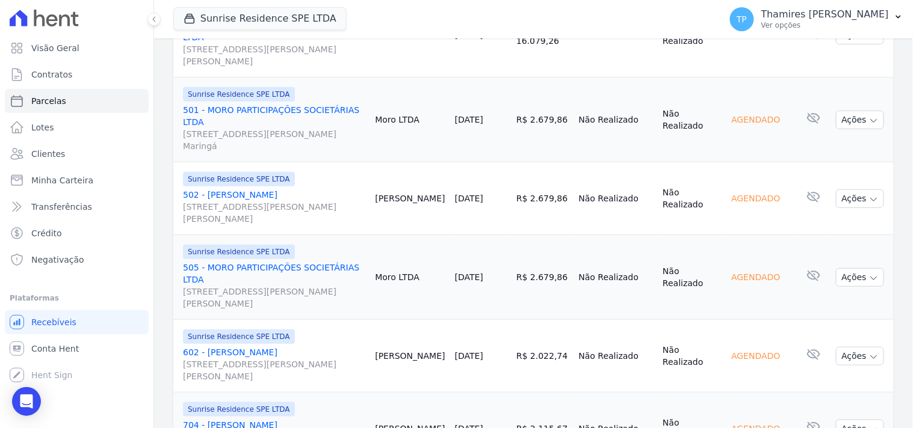
scroll to position [1303, 0]
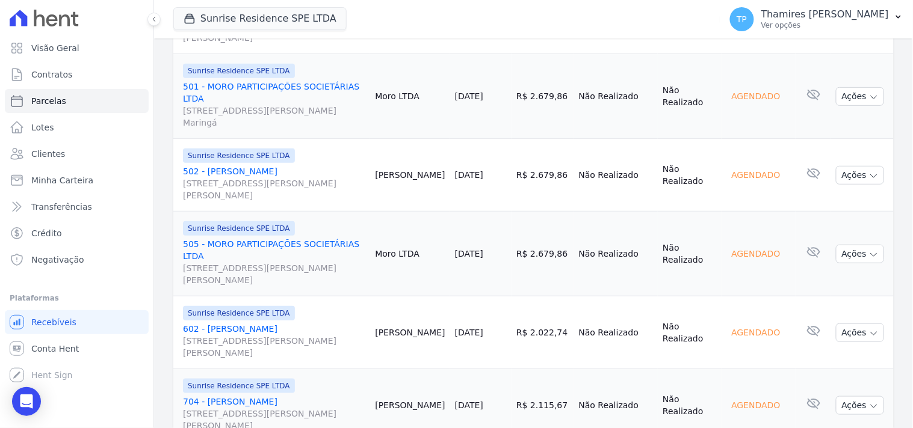
select select
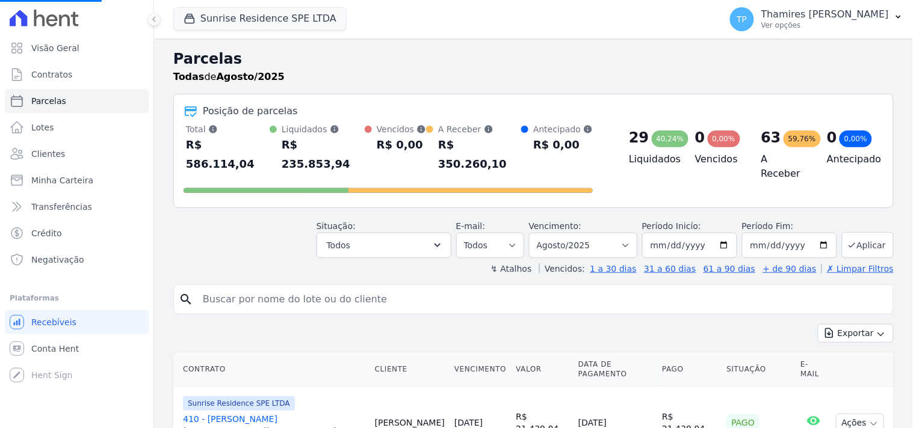
select select
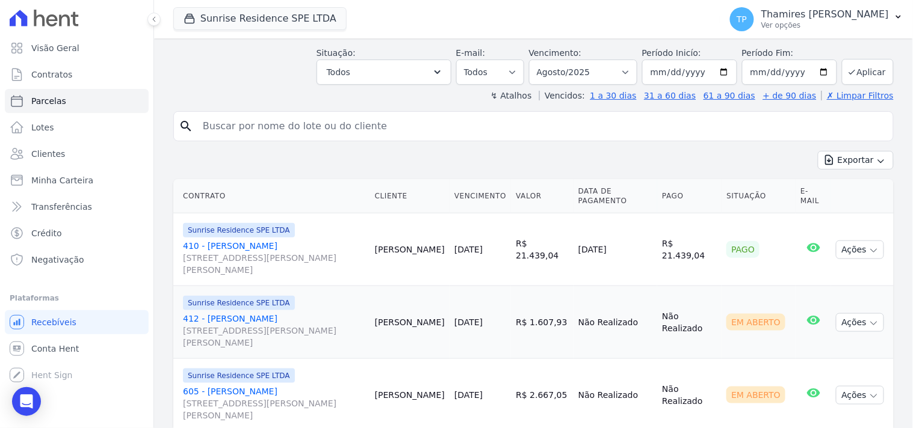
scroll to position [67, 0]
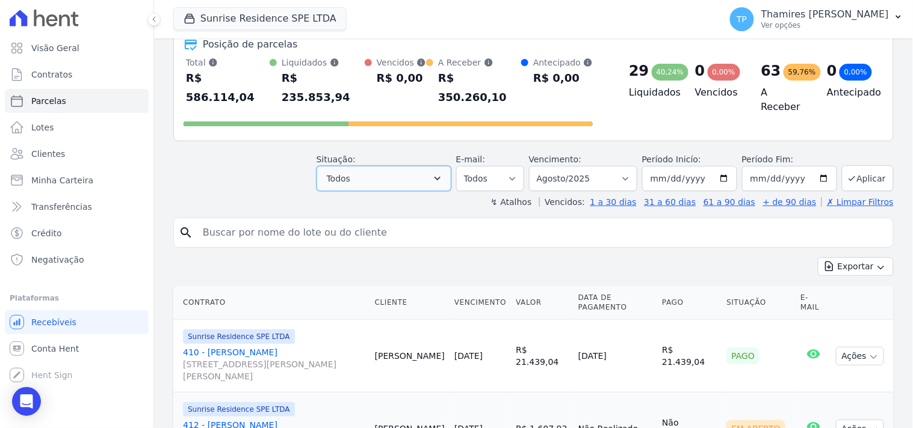
click at [332, 166] on button "Todos" at bounding box center [384, 178] width 135 height 25
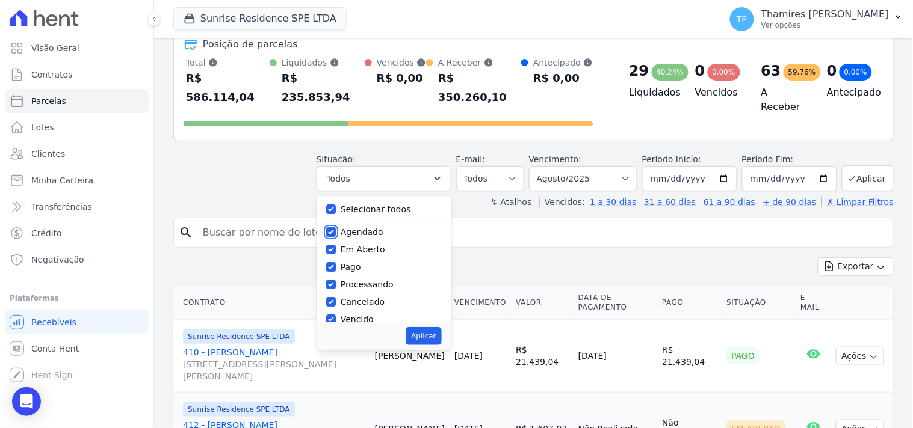
click at [336, 227] on input "Agendado" at bounding box center [331, 232] width 10 height 10
checkbox input "false"
click at [336, 227] on input "Agendado" at bounding box center [331, 232] width 10 height 10
checkbox input "true"
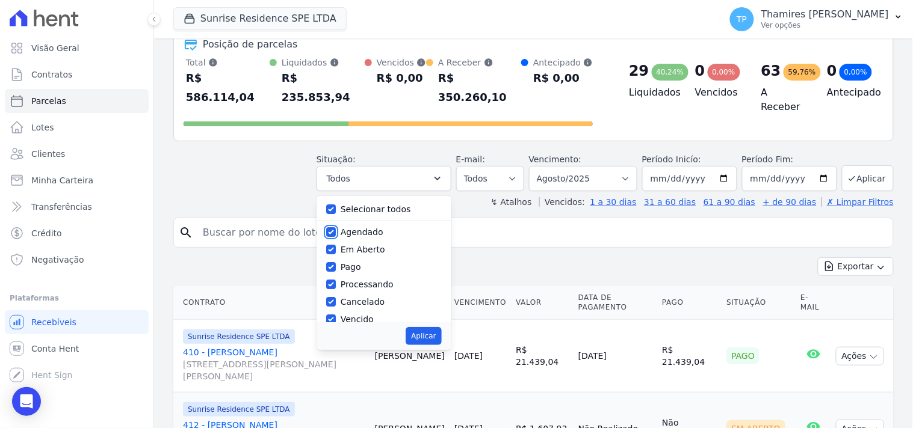
checkbox input "true"
click at [336, 227] on input "Agendado" at bounding box center [331, 232] width 10 height 10
checkbox input "false"
click at [391, 205] on label "Selecionar todos" at bounding box center [376, 210] width 70 height 10
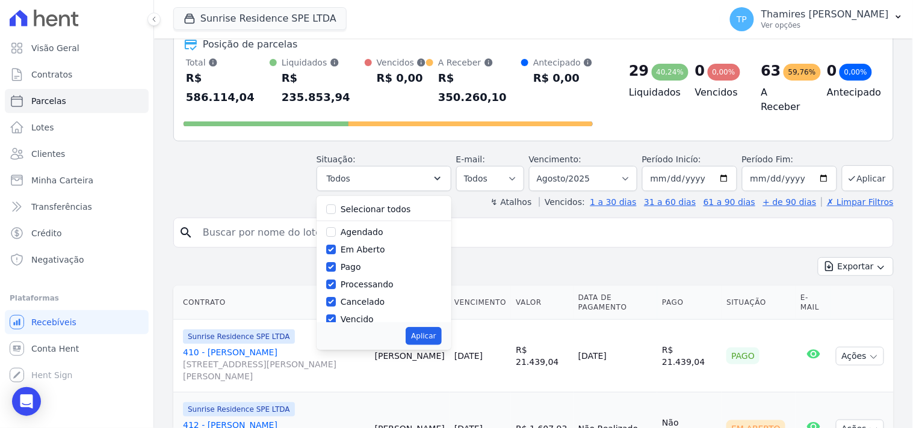
click at [336, 205] on input "Selecionar todos" at bounding box center [331, 210] width 10 height 10
checkbox input "true"
click at [341, 201] on div "Selecionar todos" at bounding box center [384, 209] width 116 height 17
click at [336, 205] on input "Selecionar todos" at bounding box center [331, 210] width 10 height 10
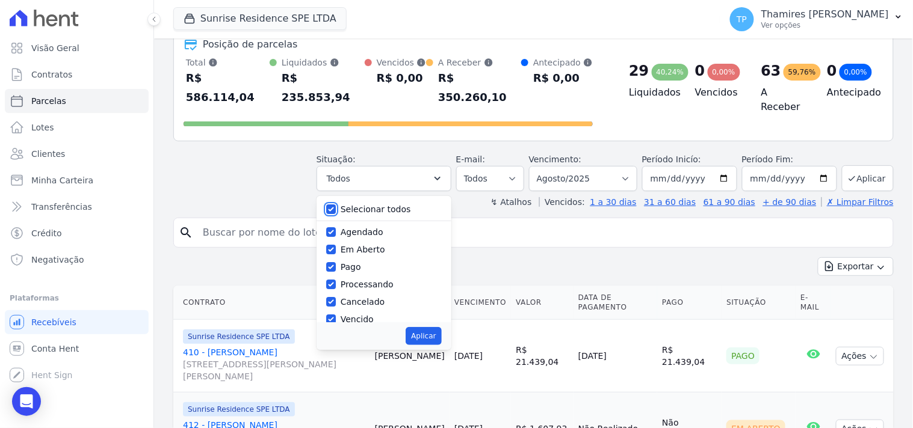
checkbox input "false"
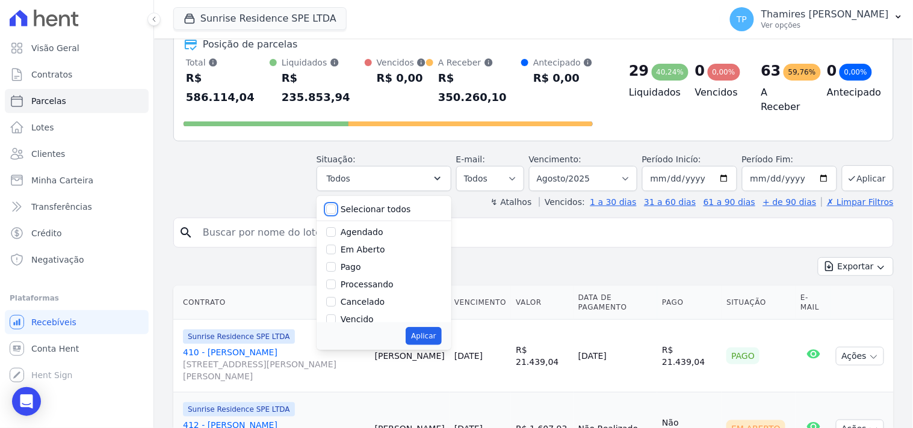
checkbox input "false"
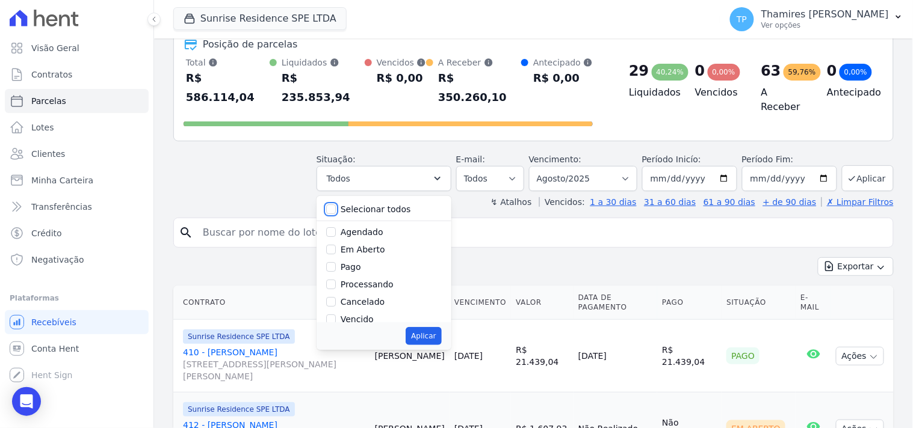
checkbox input "false"
click at [336, 262] on input "Pago" at bounding box center [331, 267] width 10 height 10
checkbox input "true"
click at [356, 265] on label "Transferindo" at bounding box center [367, 270] width 52 height 10
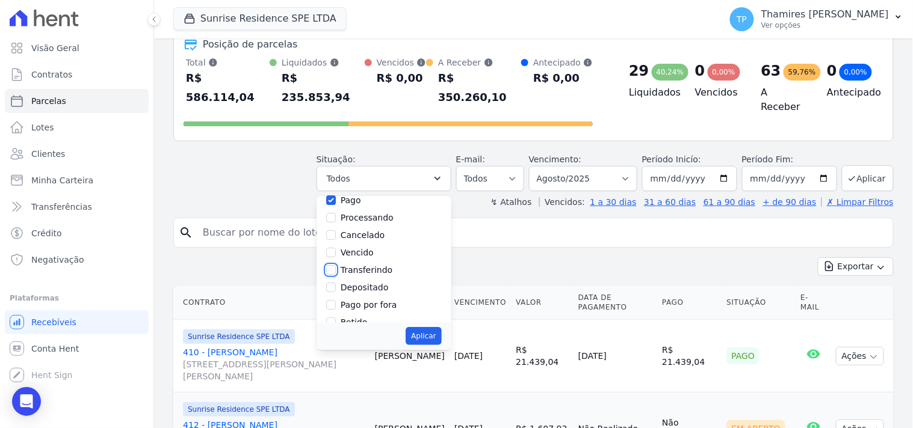
click at [336, 265] on input "Transferindo" at bounding box center [331, 270] width 10 height 10
checkbox input "true"
click at [436, 327] on button "Aplicar" at bounding box center [424, 336] width 36 height 18
select select "paid"
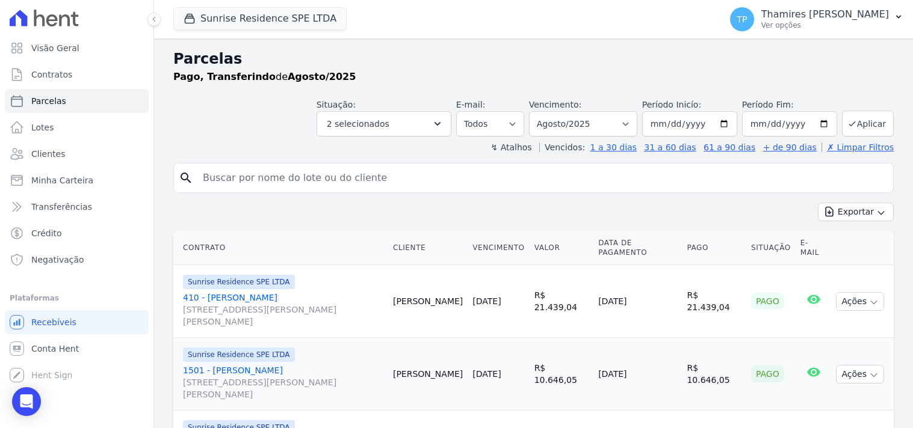
select select
click at [67, 46] on span "Visão Geral" at bounding box center [55, 48] width 48 height 12
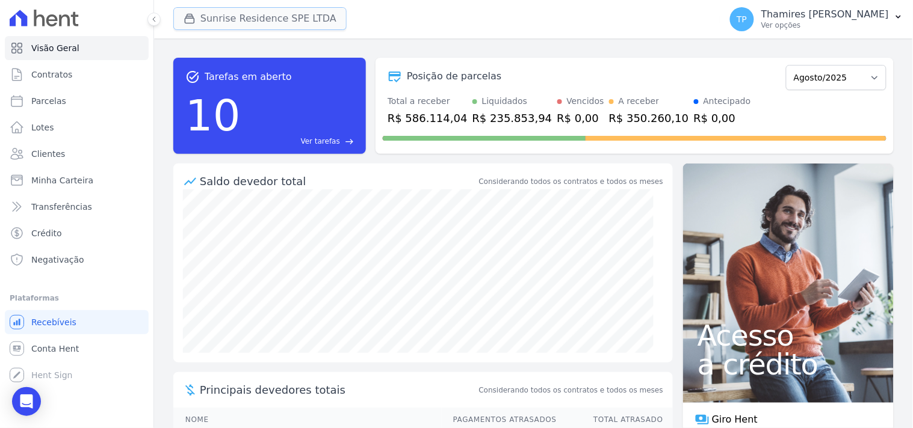
click at [263, 19] on button "Sunrise Residence SPE LTDA" at bounding box center [259, 18] width 173 height 23
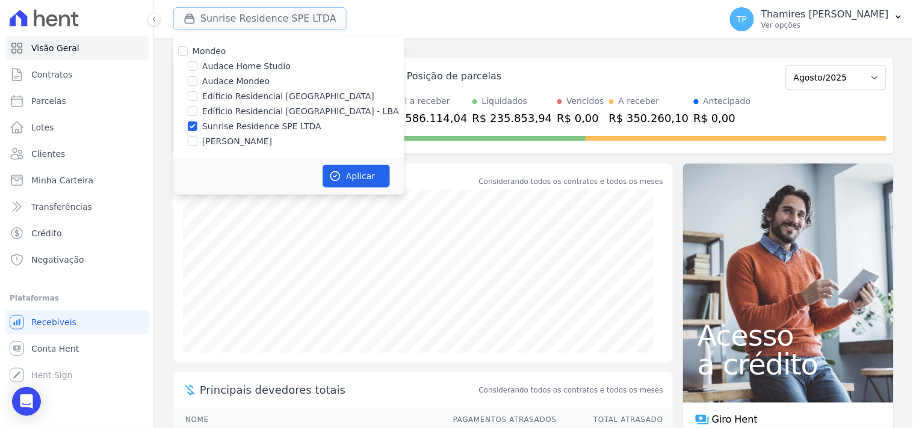
click at [263, 19] on button "Sunrise Residence SPE LTDA" at bounding box center [259, 18] width 173 height 23
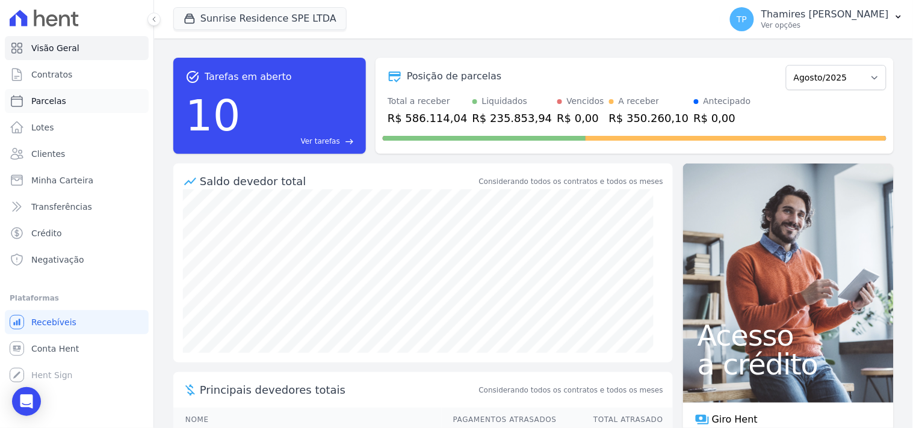
click at [110, 102] on link "Parcelas" at bounding box center [77, 101] width 144 height 24
select select
